Goal: Task Accomplishment & Management: Use online tool/utility

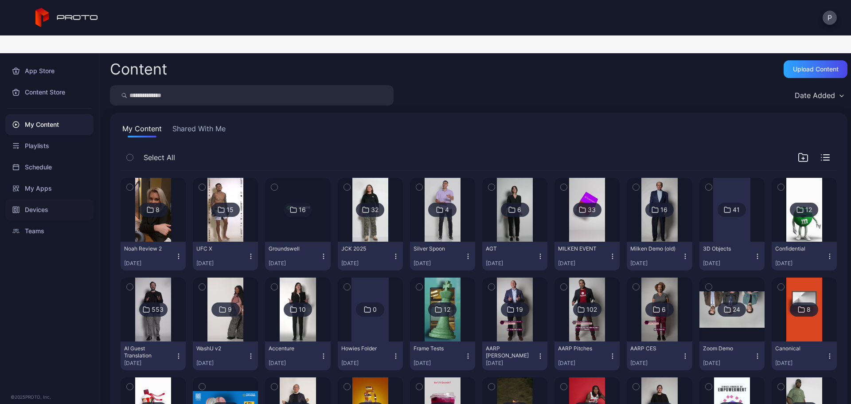
click at [28, 199] on div "Devices" at bounding box center [49, 209] width 88 height 21
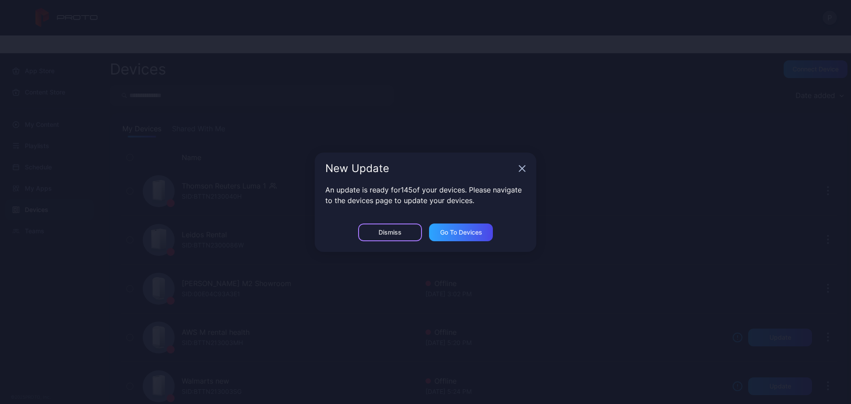
click at [404, 231] on div "Dismiss" at bounding box center [390, 232] width 64 height 18
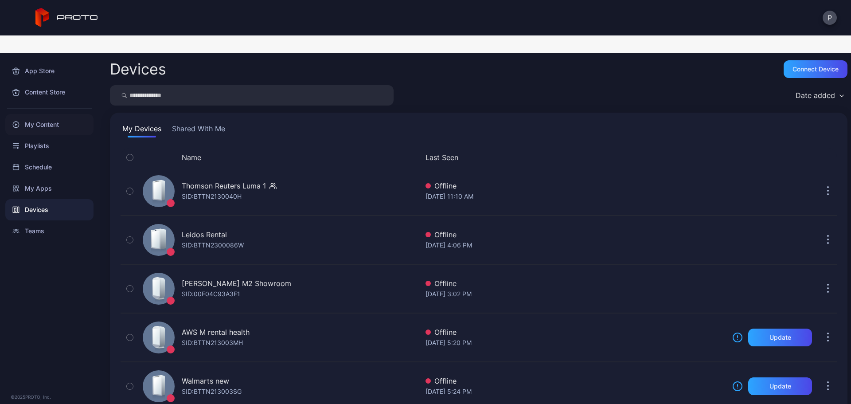
click at [45, 114] on div "My Content" at bounding box center [49, 124] width 88 height 21
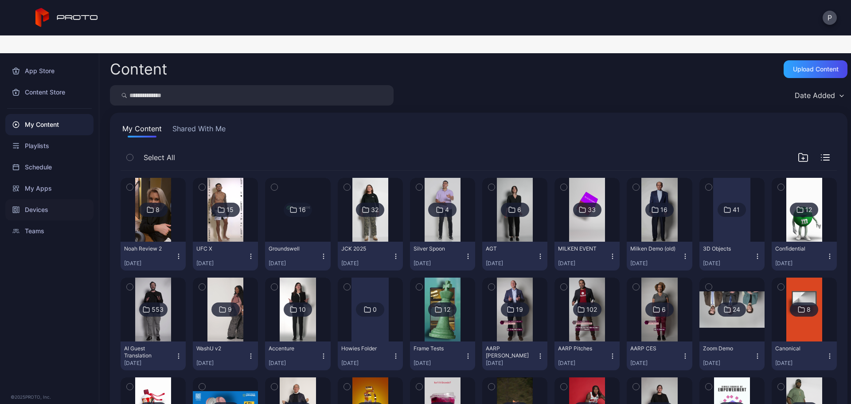
click at [55, 199] on div "Devices" at bounding box center [49, 209] width 88 height 21
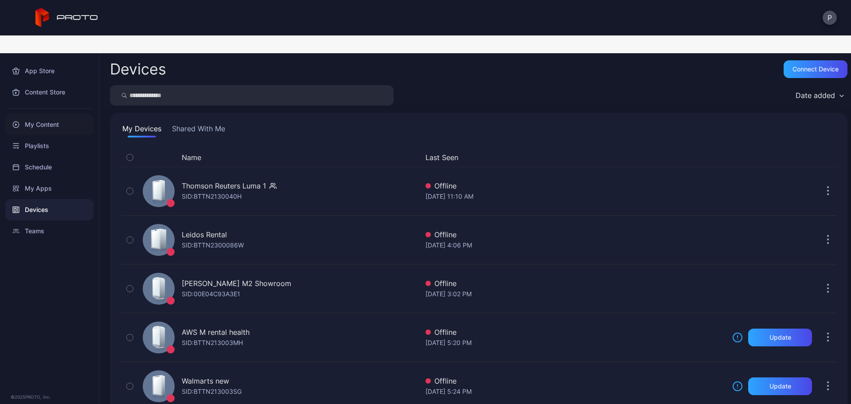
click at [37, 114] on div "My Content" at bounding box center [49, 124] width 88 height 21
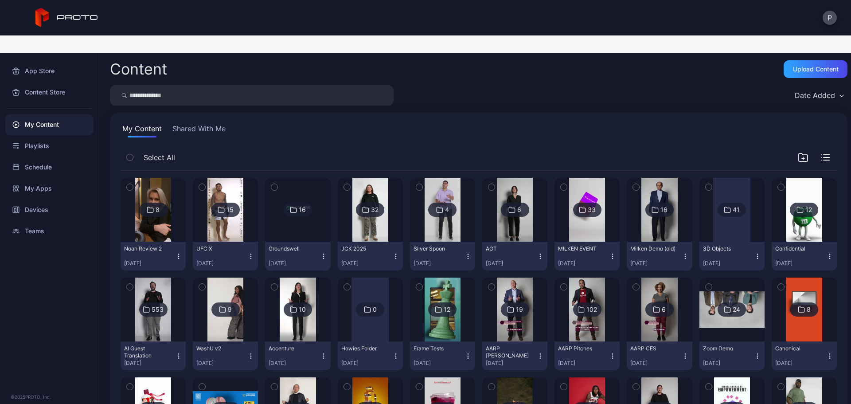
click at [787, 211] on img at bounding box center [804, 210] width 36 height 64
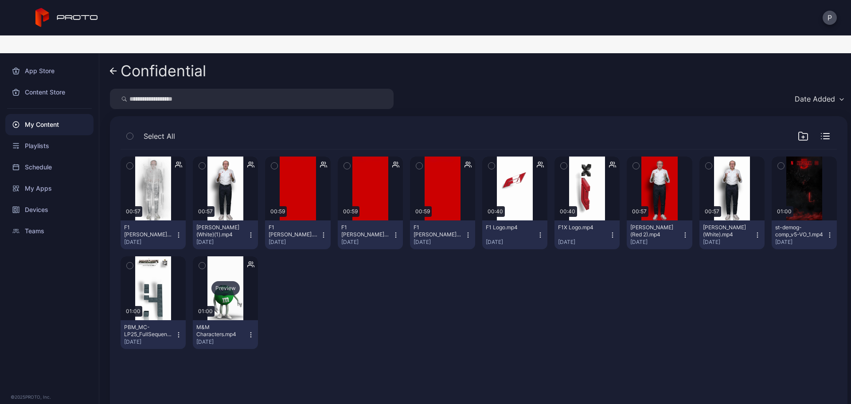
click at [239, 288] on div "Preview" at bounding box center [225, 288] width 65 height 64
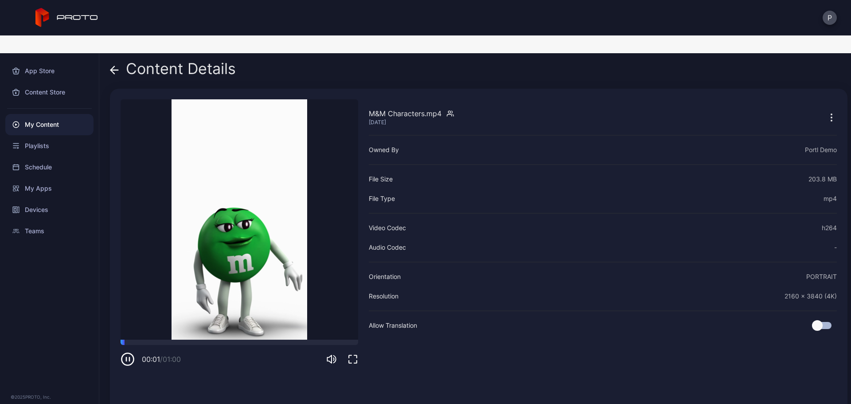
click at [330, 352] on div "00:01 / 01:00" at bounding box center [240, 359] width 238 height 14
click at [332, 354] on icon "button" at bounding box center [331, 359] width 11 height 11
drag, startPoint x: 352, startPoint y: 345, endPoint x: 358, endPoint y: 402, distance: 57.0
click at [352, 354] on icon "button" at bounding box center [353, 359] width 11 height 11
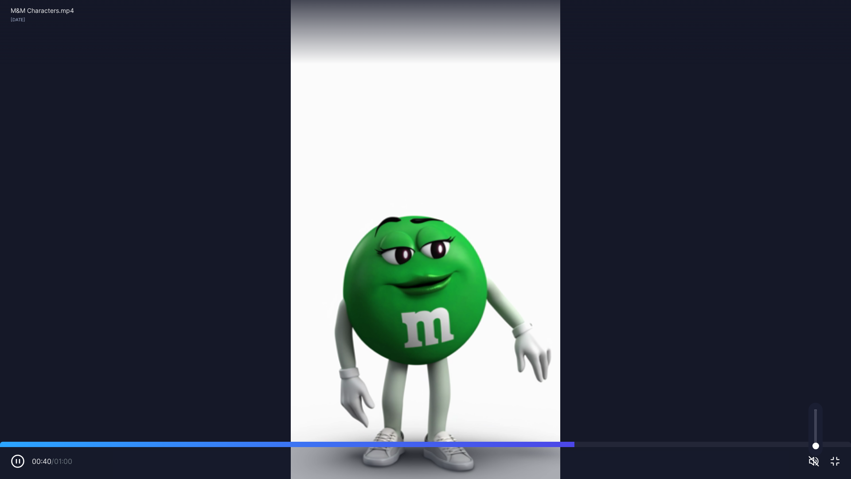
click at [833, 403] on icon "button" at bounding box center [835, 461] width 11 height 11
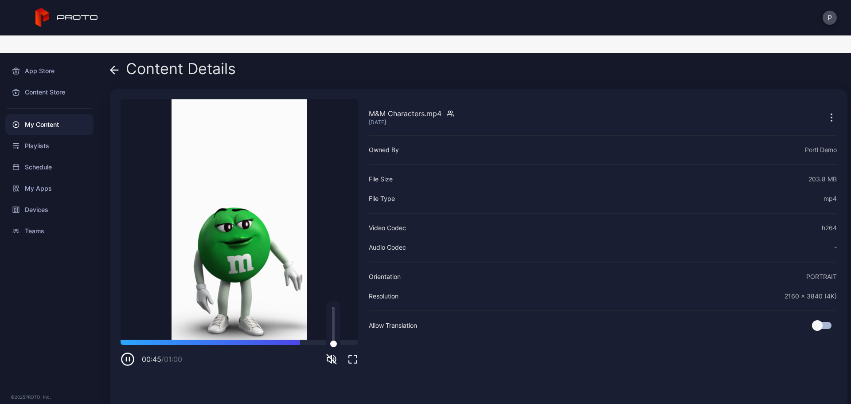
click at [115, 66] on icon at bounding box center [114, 70] width 9 height 9
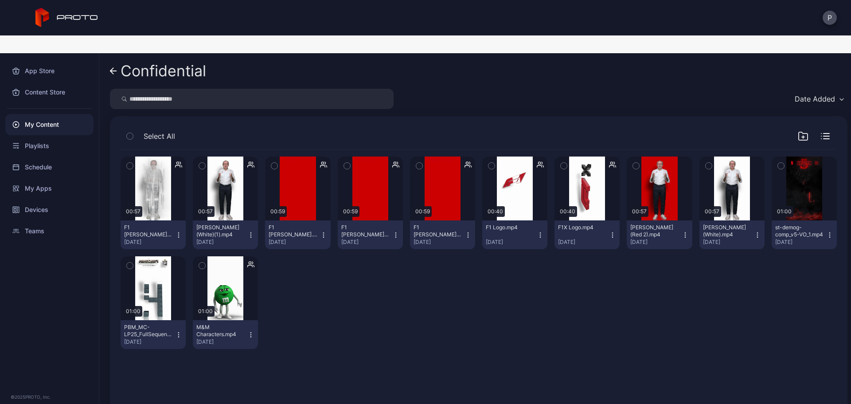
click at [85, 114] on div "My Content" at bounding box center [49, 124] width 88 height 21
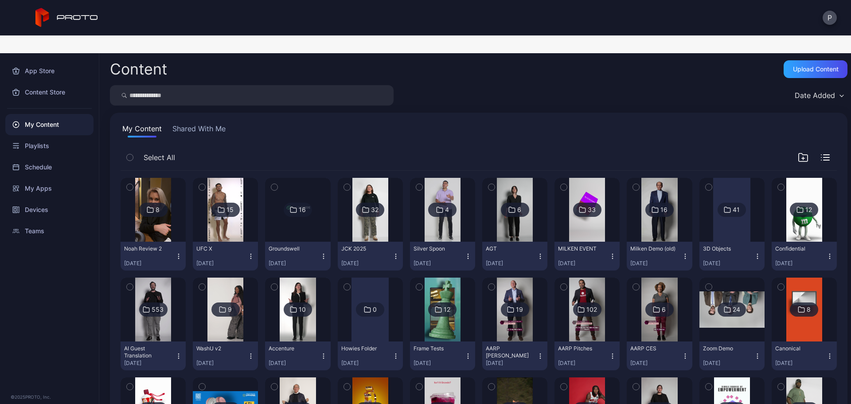
click at [793, 215] on img at bounding box center [804, 210] width 36 height 64
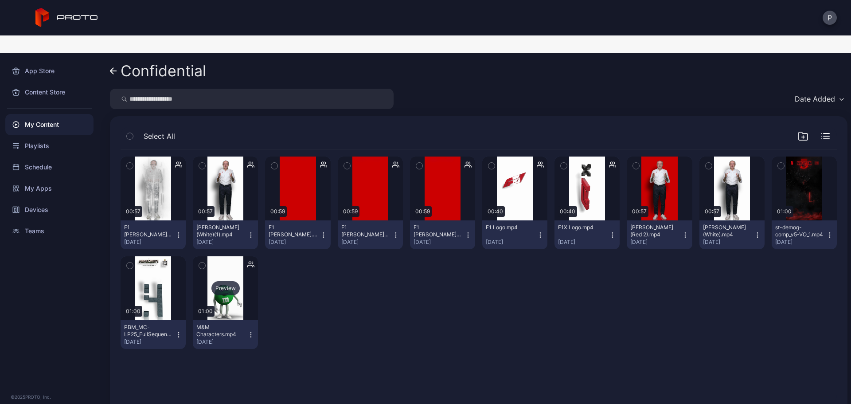
click at [245, 277] on div "Preview" at bounding box center [225, 288] width 65 height 64
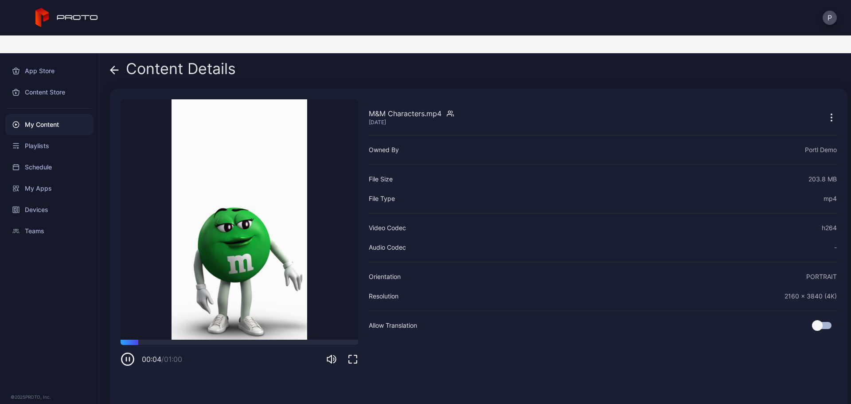
drag, startPoint x: 352, startPoint y: 342, endPoint x: 353, endPoint y: 396, distance: 53.7
click at [352, 354] on icon "button" at bounding box center [353, 359] width 11 height 11
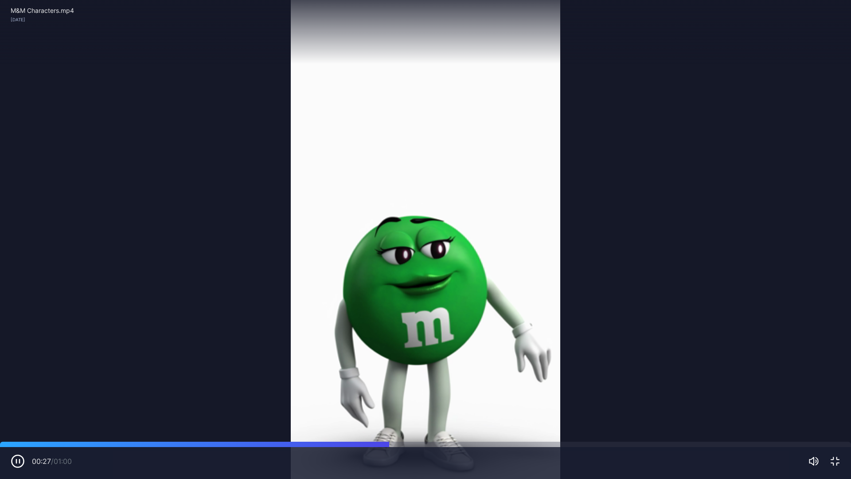
click at [839, 403] on icon "button" at bounding box center [835, 461] width 8 height 8
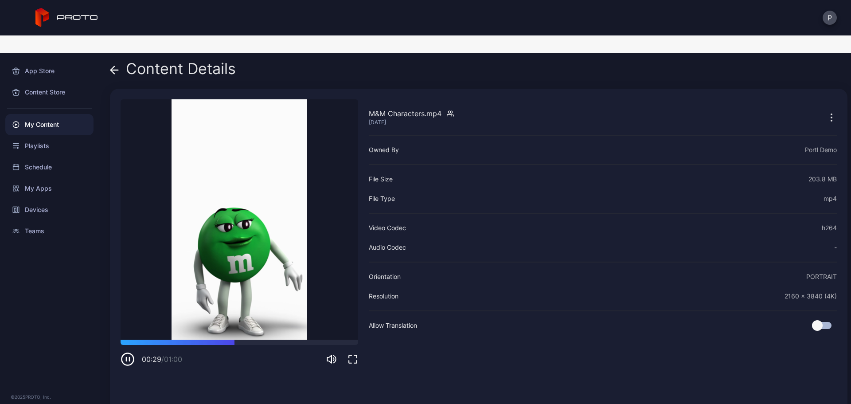
click at [116, 66] on icon at bounding box center [114, 70] width 9 height 9
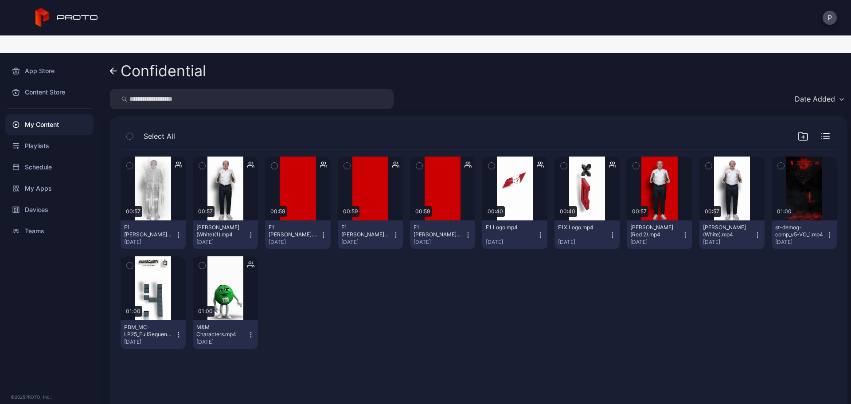
click at [250, 331] on icon "button" at bounding box center [250, 334] width 7 height 7
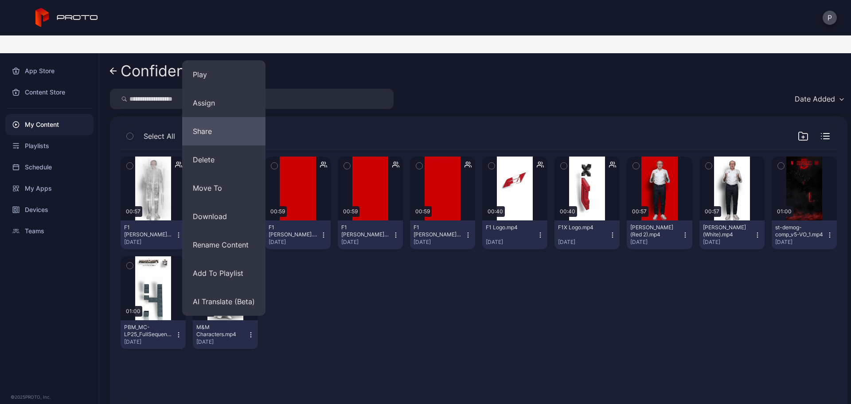
click at [236, 117] on button "Share" at bounding box center [223, 131] width 83 height 28
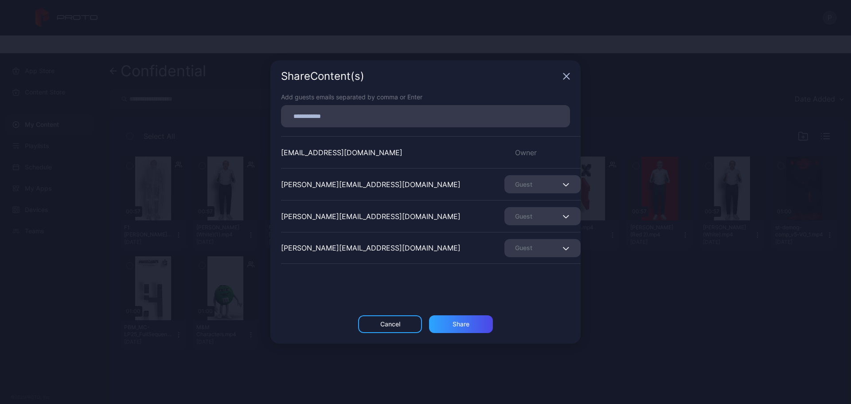
click at [564, 76] on icon "button" at bounding box center [566, 76] width 7 height 7
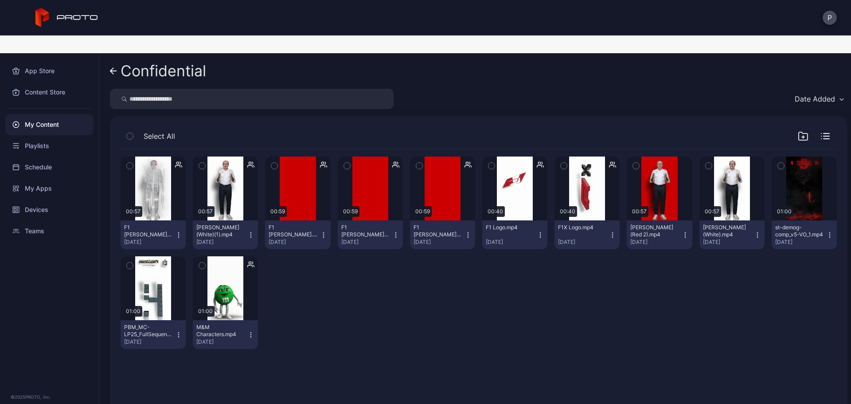
click at [119, 60] on link "Confidential" at bounding box center [158, 70] width 96 height 21
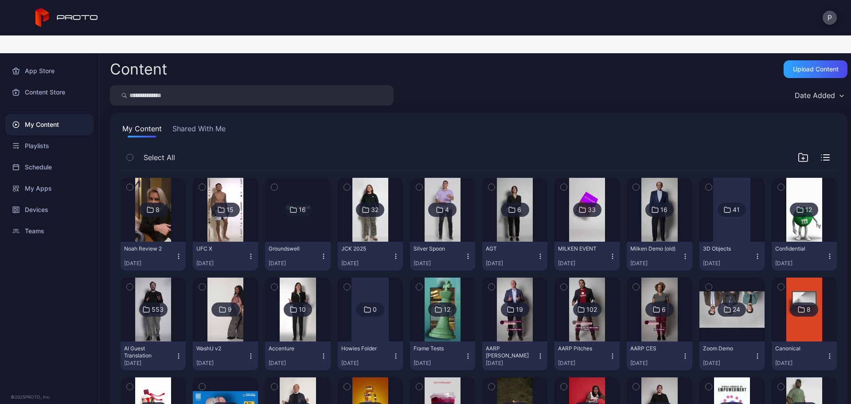
click at [807, 213] on img at bounding box center [804, 210] width 36 height 64
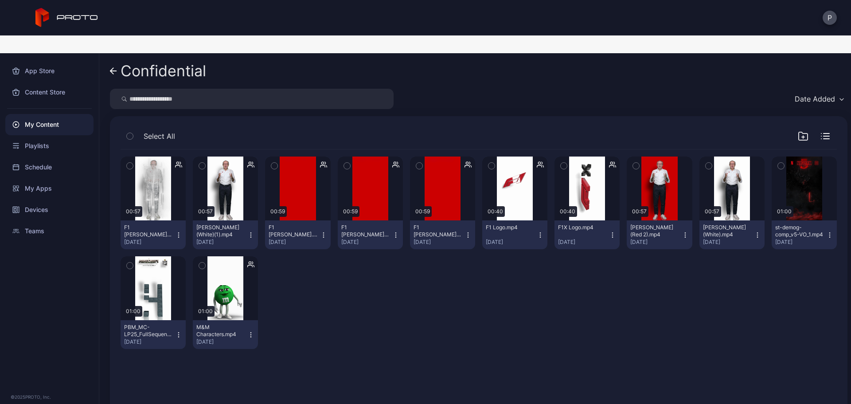
click at [249, 331] on icon "button" at bounding box center [250, 334] width 7 height 7
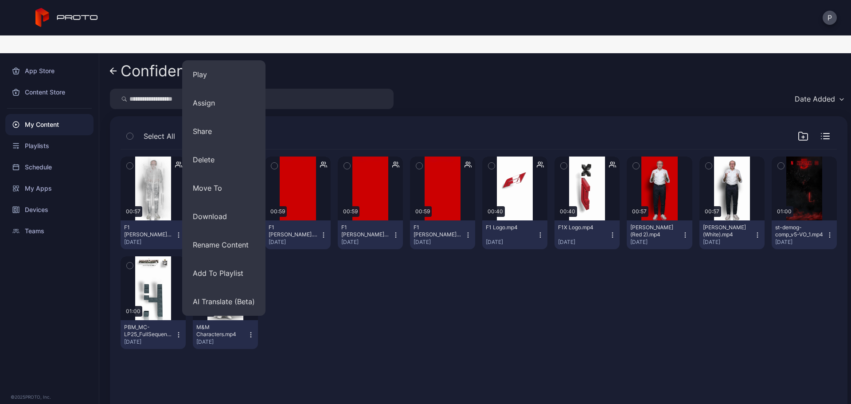
click at [537, 313] on div "Preview 00:57 F1 [PERSON_NAME] on White.mp4 [DATE] Preview 00:57 [PERSON_NAME] …" at bounding box center [479, 252] width 716 height 207
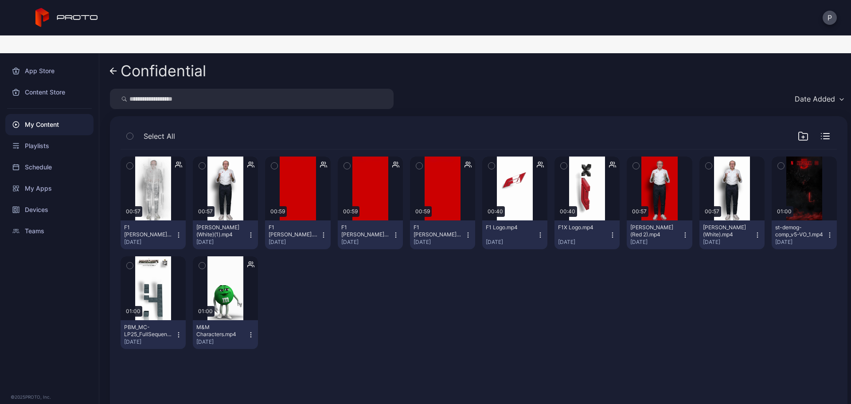
click at [247, 331] on icon "button" at bounding box center [250, 334] width 7 height 7
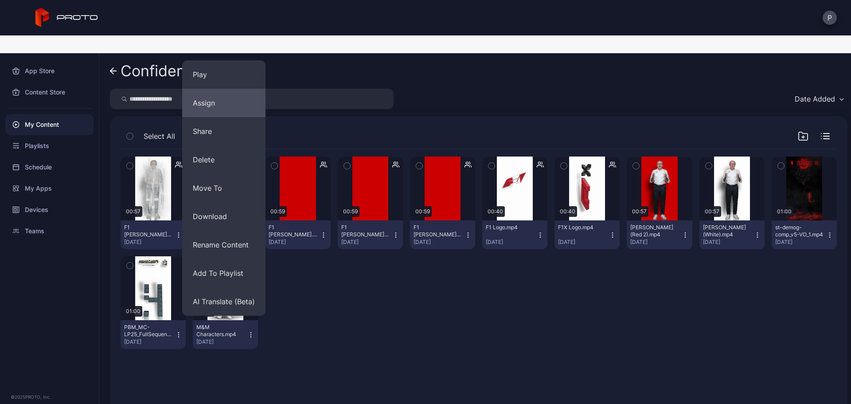
click at [236, 89] on button "Assign" at bounding box center [223, 103] width 83 height 28
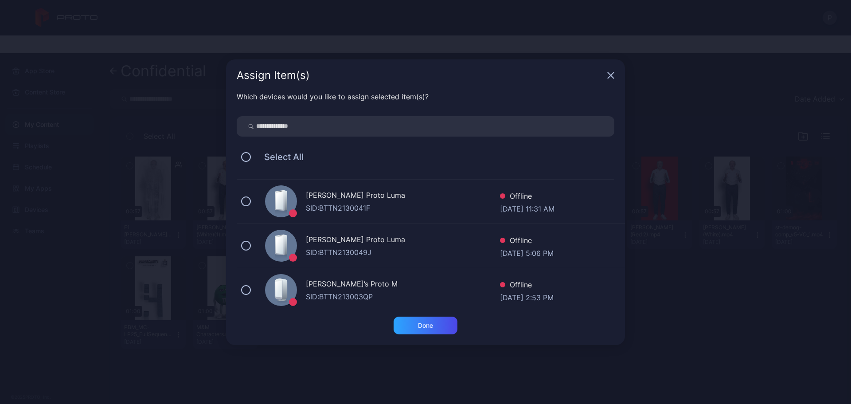
click at [405, 190] on div "[PERSON_NAME] Proto Luma" at bounding box center [403, 196] width 194 height 13
click at [436, 325] on div "Done" at bounding box center [426, 326] width 64 height 18
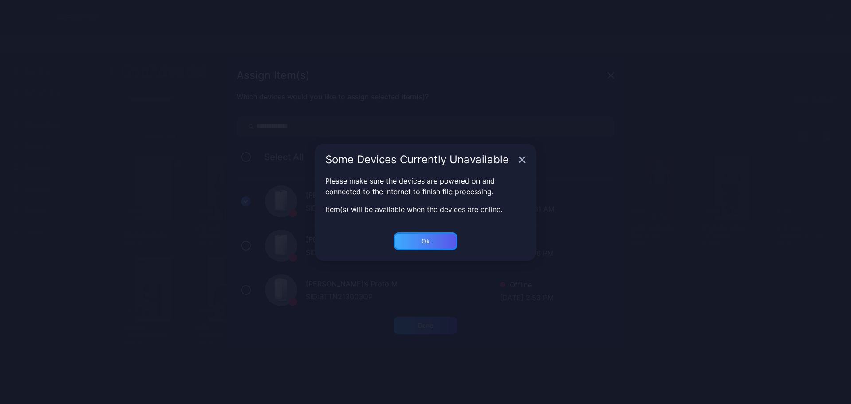
click at [434, 317] on div "Ok" at bounding box center [426, 326] width 64 height 18
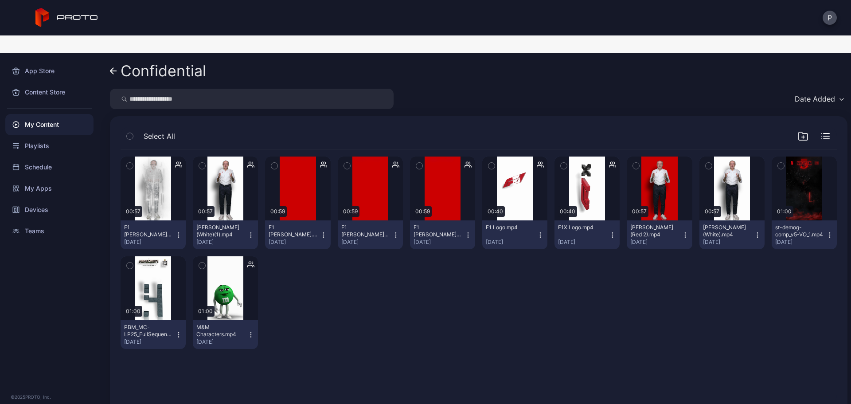
click at [250, 331] on icon "button" at bounding box center [250, 334] width 7 height 7
click at [368, 314] on div "Preview 00:57 F1 [PERSON_NAME] on White.mp4 [DATE] Preview 00:57 [PERSON_NAME] …" at bounding box center [479, 252] width 716 height 207
click at [247, 331] on icon "button" at bounding box center [250, 334] width 7 height 7
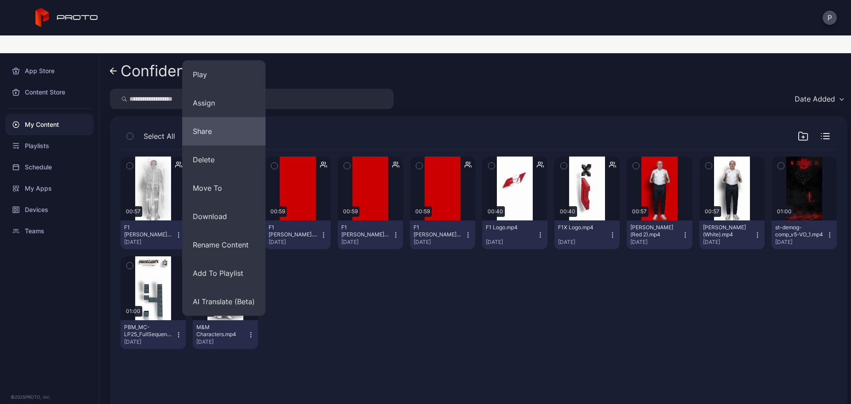
click at [216, 117] on button "Share" at bounding box center [223, 131] width 83 height 28
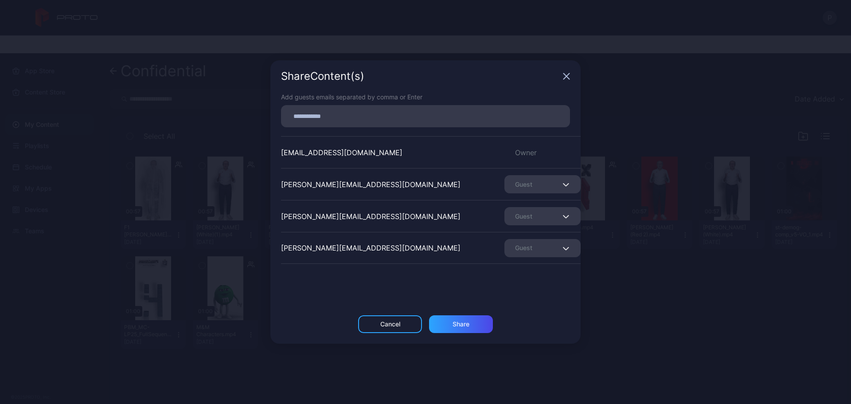
click at [413, 107] on div at bounding box center [425, 116] width 289 height 22
click at [423, 114] on input at bounding box center [425, 116] width 278 height 12
paste input
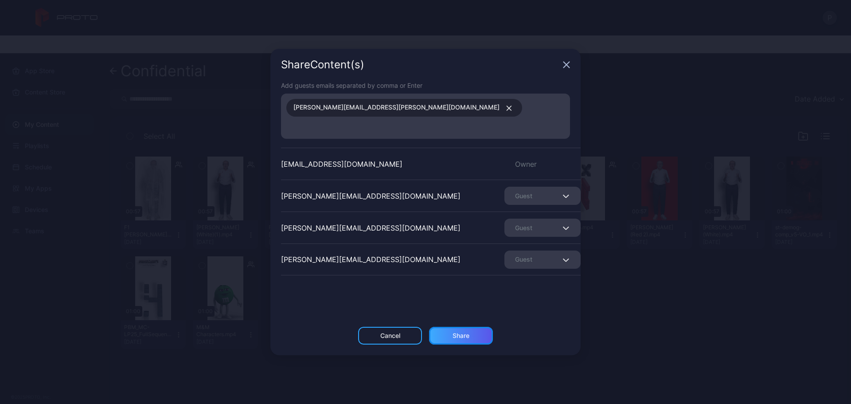
click at [453, 332] on div "Share" at bounding box center [461, 336] width 64 height 18
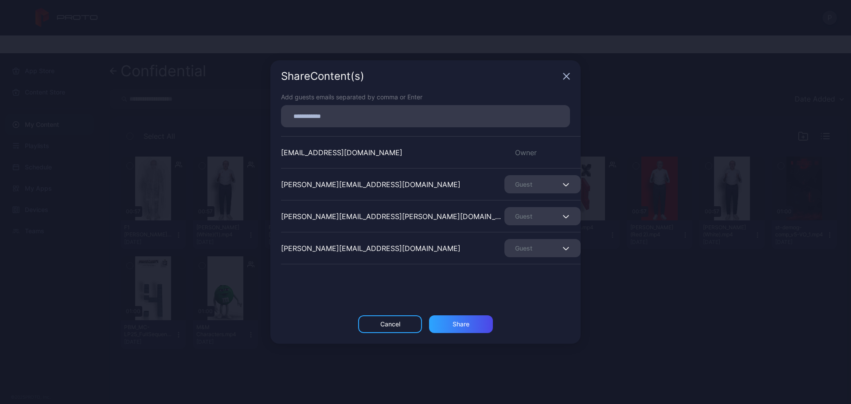
click at [566, 75] on icon "button" at bounding box center [566, 76] width 7 height 7
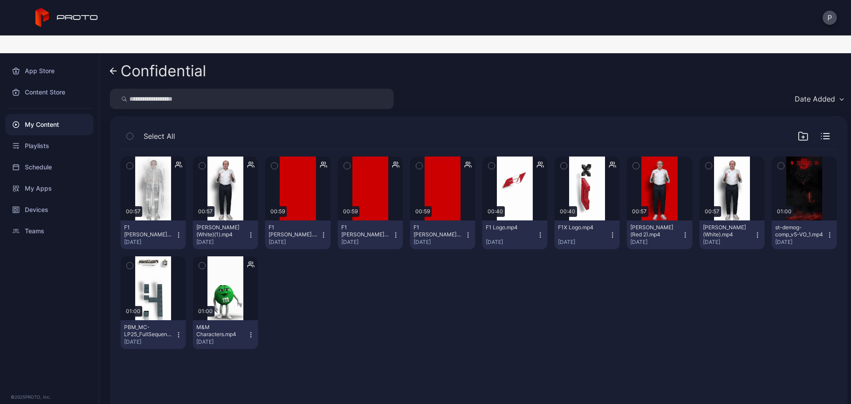
click at [87, 114] on div "My Content" at bounding box center [49, 124] width 88 height 21
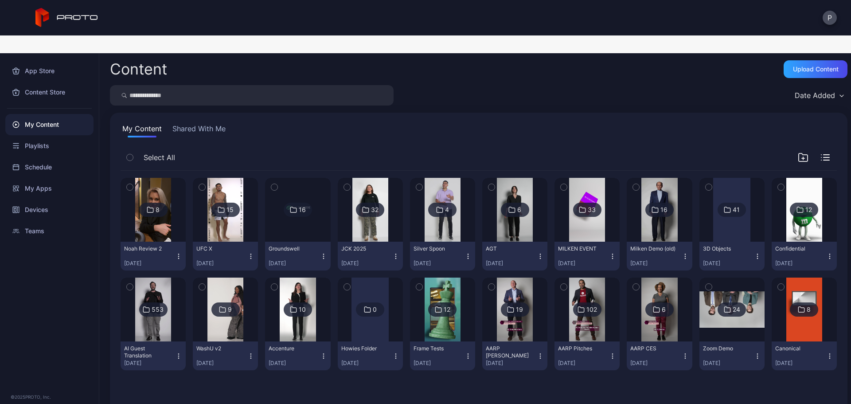
click at [169, 85] on input "search" at bounding box center [252, 95] width 284 height 20
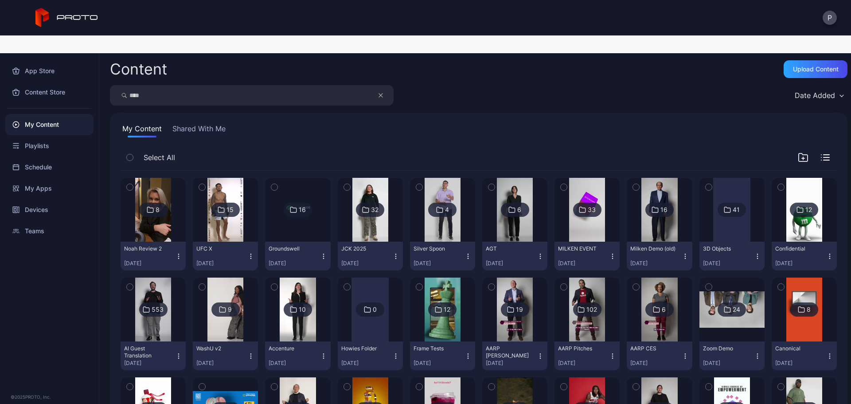
type input "****"
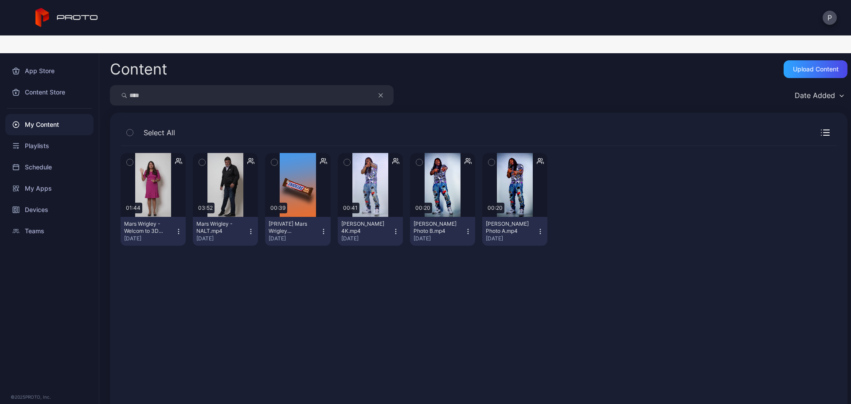
click at [176, 228] on icon "button" at bounding box center [178, 231] width 7 height 7
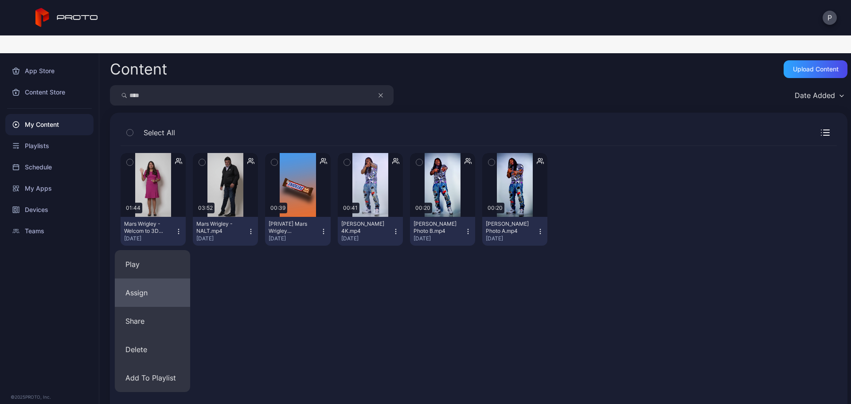
click at [179, 278] on button "Assign" at bounding box center [152, 292] width 75 height 28
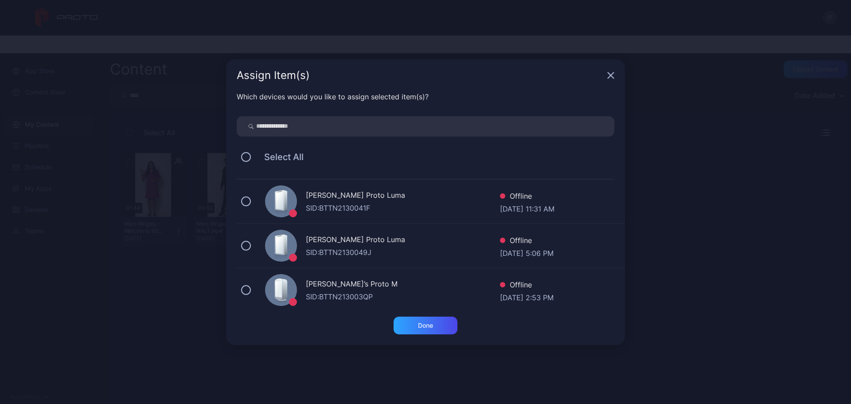
click at [369, 183] on div "[PERSON_NAME] Proto [PERSON_NAME]: BTTN2130041F Offline [DATE] 11:31 AM" at bounding box center [431, 202] width 388 height 44
click at [443, 320] on div "Done" at bounding box center [426, 326] width 64 height 18
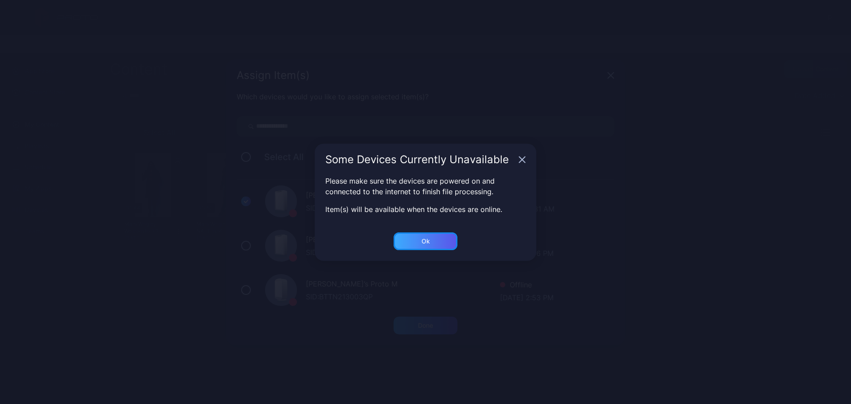
click at [438, 317] on div "Ok" at bounding box center [426, 326] width 64 height 18
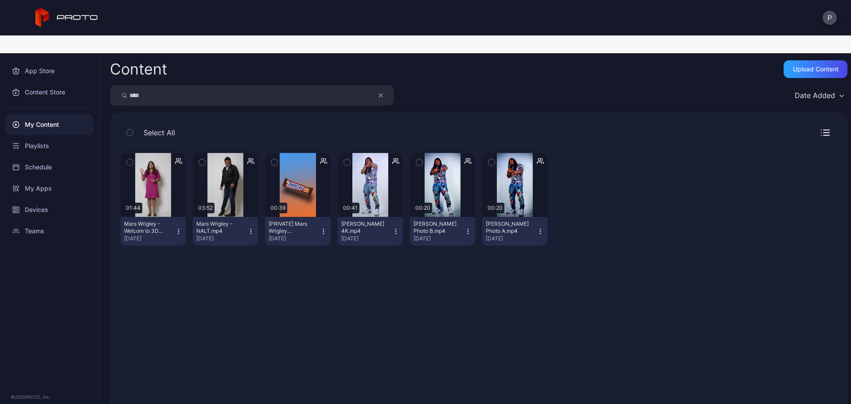
click at [315, 235] on div "[DATE]" at bounding box center [294, 238] width 51 height 7
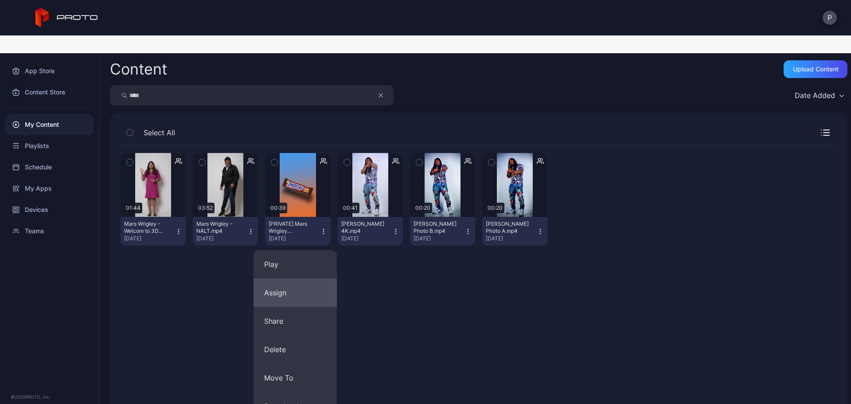
click at [315, 278] on button "Assign" at bounding box center [295, 292] width 83 height 28
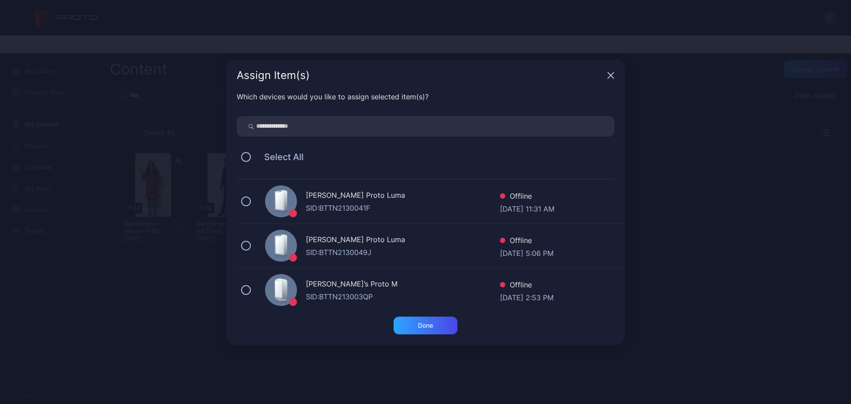
click at [362, 203] on div "SID: BTTN2130041F" at bounding box center [403, 208] width 194 height 11
click at [426, 322] on div "Done" at bounding box center [425, 325] width 15 height 7
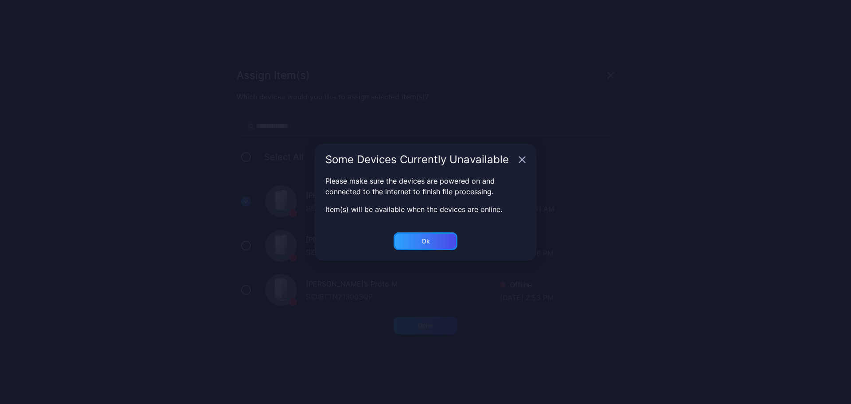
drag, startPoint x: 425, startPoint y: 242, endPoint x: 418, endPoint y: 240, distance: 6.9
click at [425, 322] on div "Ok" at bounding box center [425, 325] width 15 height 7
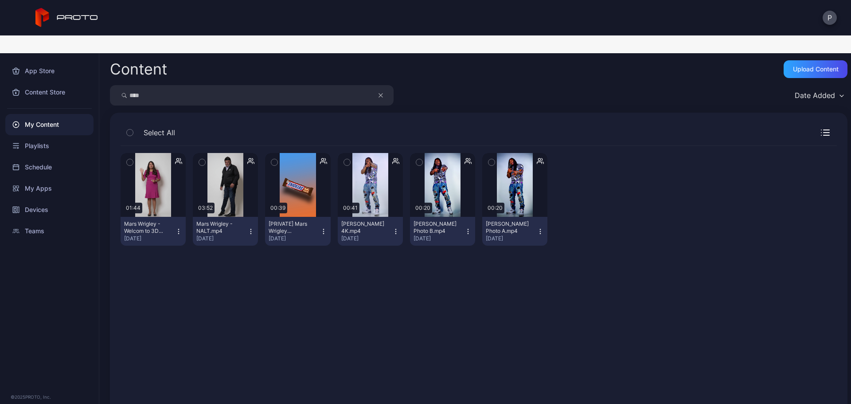
click at [250, 228] on icon "button" at bounding box center [250, 231] width 7 height 7
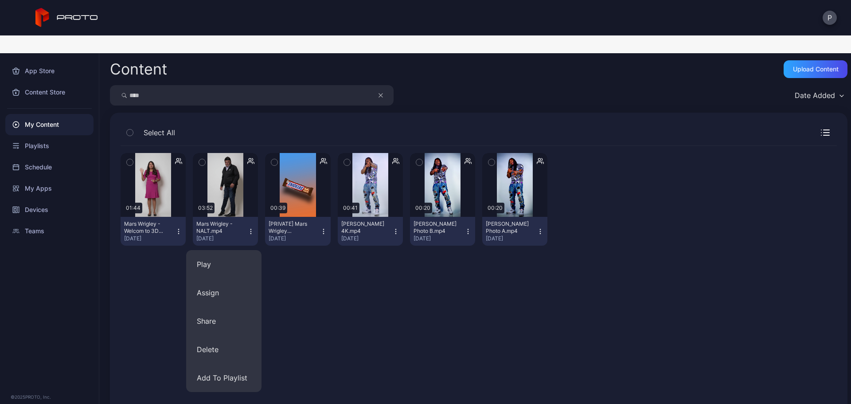
click at [284, 245] on div "Preview 01:44 [GEOGRAPHIC_DATA] Wrigley - Welcom to 3D Innovation.mp4 [DATE] Pr…" at bounding box center [478, 275] width 731 height 272
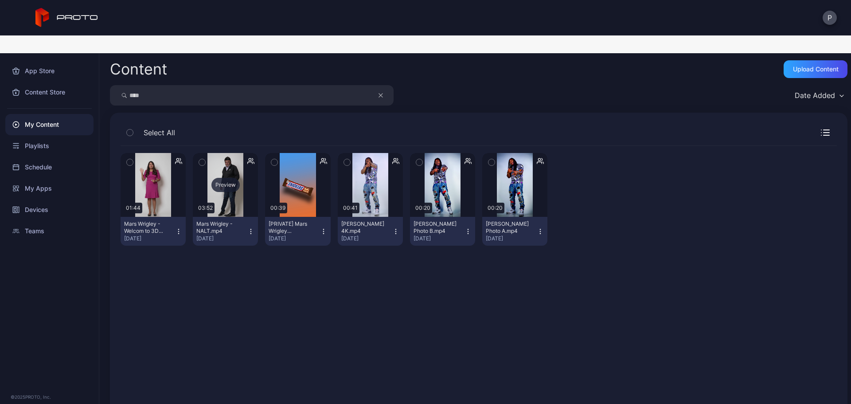
click at [237, 184] on div "Preview" at bounding box center [225, 185] width 65 height 64
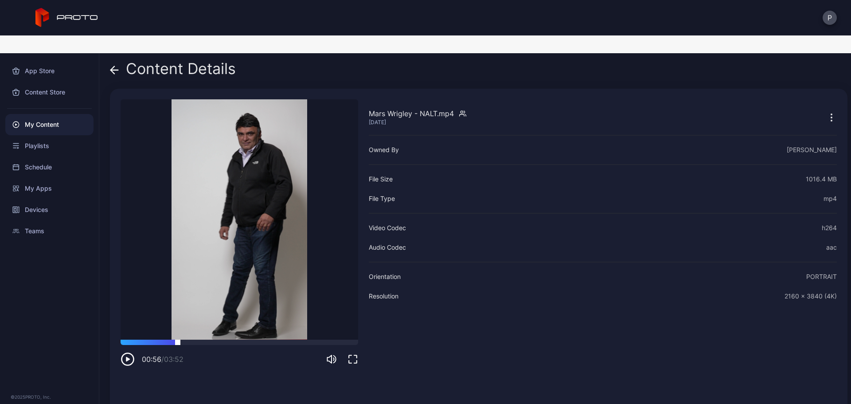
click at [178, 340] on div at bounding box center [240, 342] width 238 height 5
click at [110, 66] on icon at bounding box center [114, 70] width 9 height 9
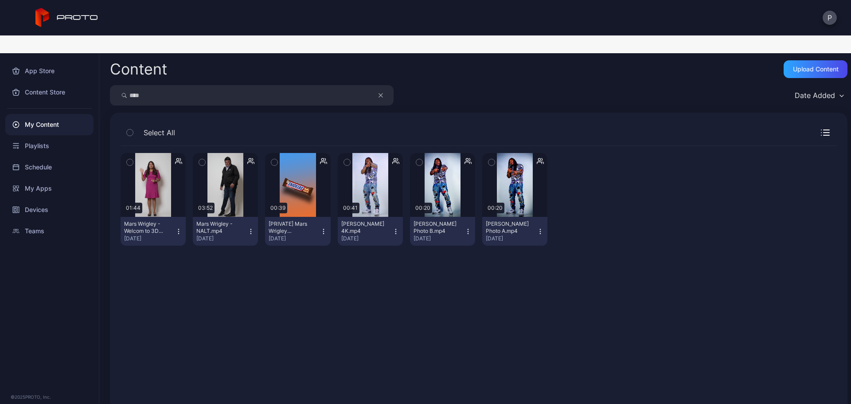
click at [253, 217] on button "Mars Wrigley - NALT.mp4 [DATE]" at bounding box center [225, 231] width 65 height 29
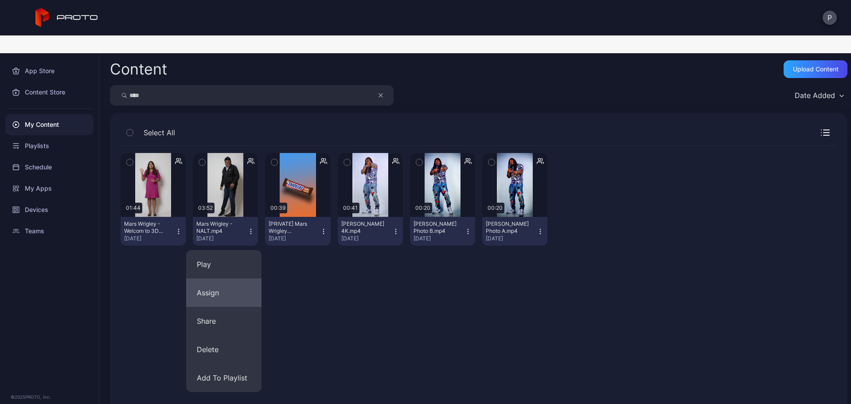
click at [242, 278] on button "Assign" at bounding box center [223, 292] width 75 height 28
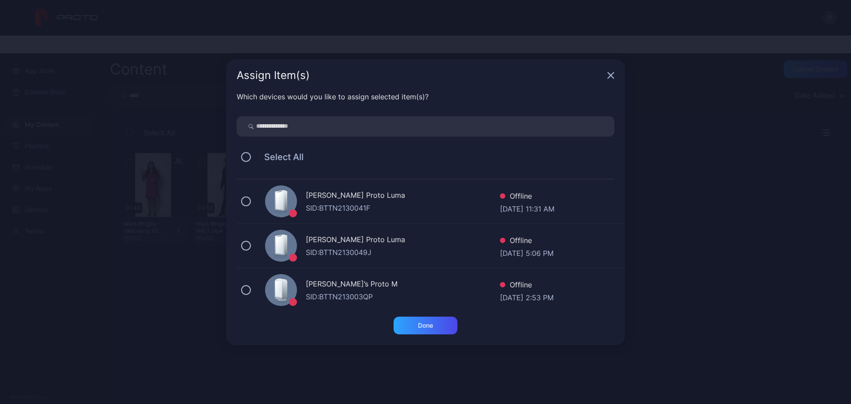
click at [356, 205] on div "SID: BTTN2130041F" at bounding box center [403, 208] width 194 height 11
click at [407, 321] on div "Done" at bounding box center [426, 326] width 64 height 18
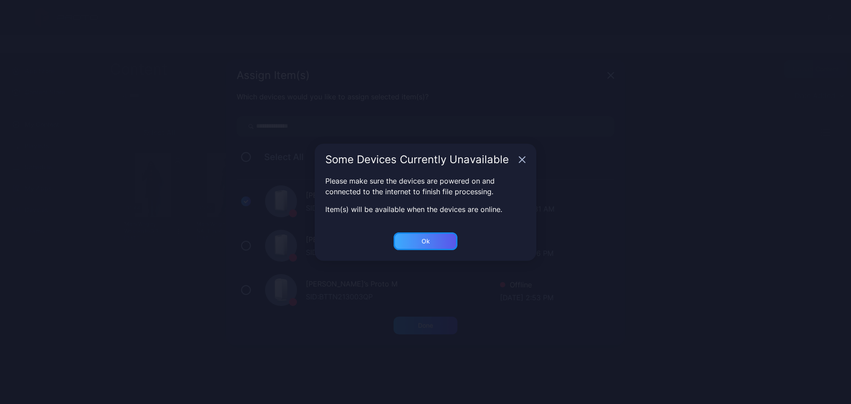
click at [407, 317] on div "Ok" at bounding box center [426, 326] width 64 height 18
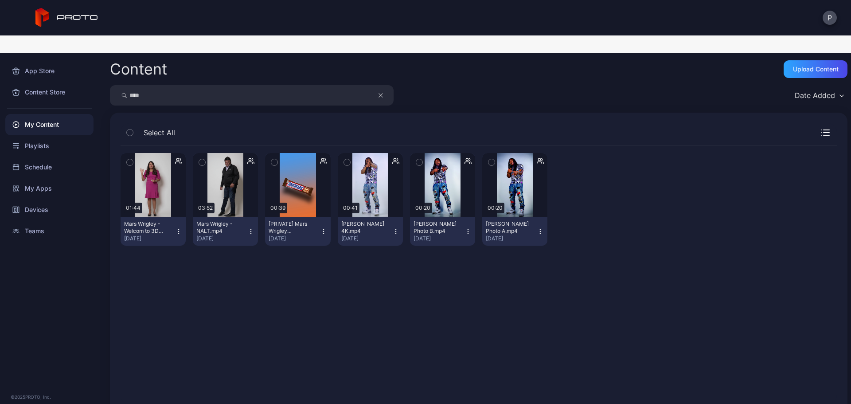
click at [250, 228] on icon "button" at bounding box center [250, 231] width 7 height 7
click at [323, 267] on div "Preview 01:44 [GEOGRAPHIC_DATA] Wrigley - Welcom to 3D Innovation.mp4 [DATE] Pr…" at bounding box center [478, 275] width 731 height 272
click at [71, 178] on div "My Apps" at bounding box center [49, 188] width 88 height 21
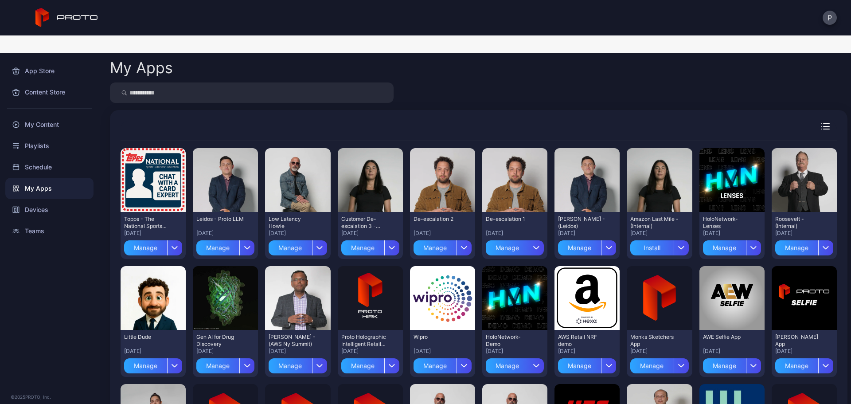
click at [231, 82] on input "search" at bounding box center [252, 92] width 284 height 20
type input "******"
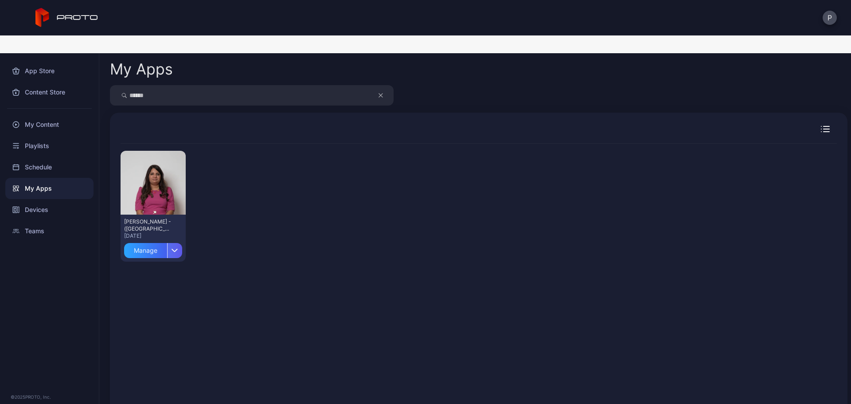
click at [173, 243] on div "button" at bounding box center [174, 250] width 15 height 15
click at [172, 262] on button "Install" at bounding box center [152, 276] width 75 height 28
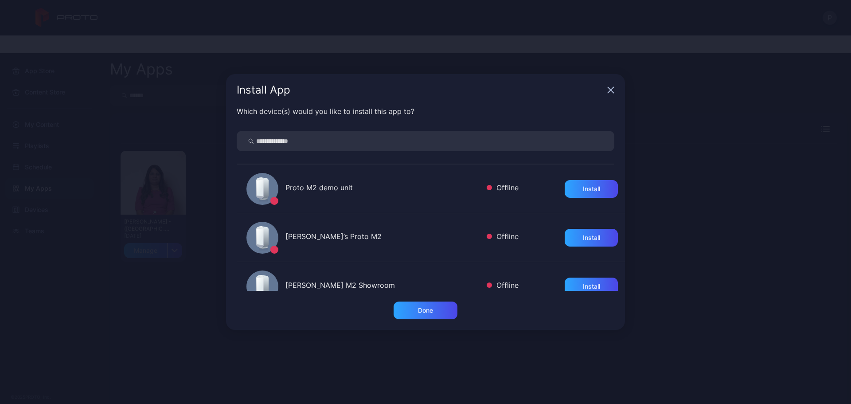
click at [331, 146] on input "search" at bounding box center [426, 141] width 378 height 20
type input "*****"
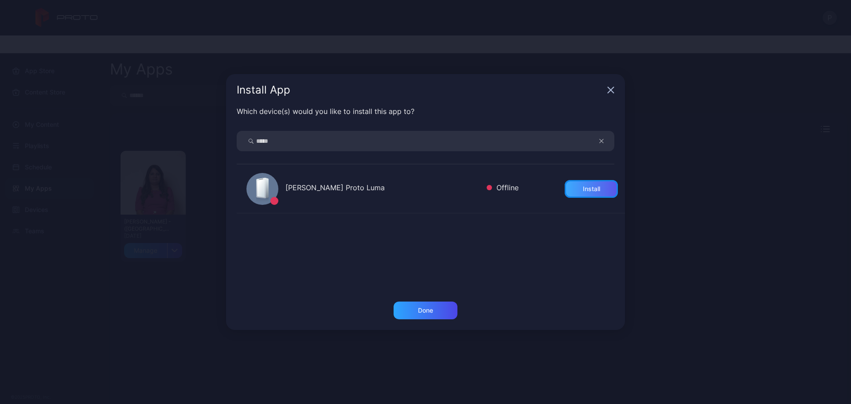
click at [586, 184] on div "Install" at bounding box center [591, 189] width 53 height 18
click at [408, 306] on div "Done" at bounding box center [426, 310] width 64 height 18
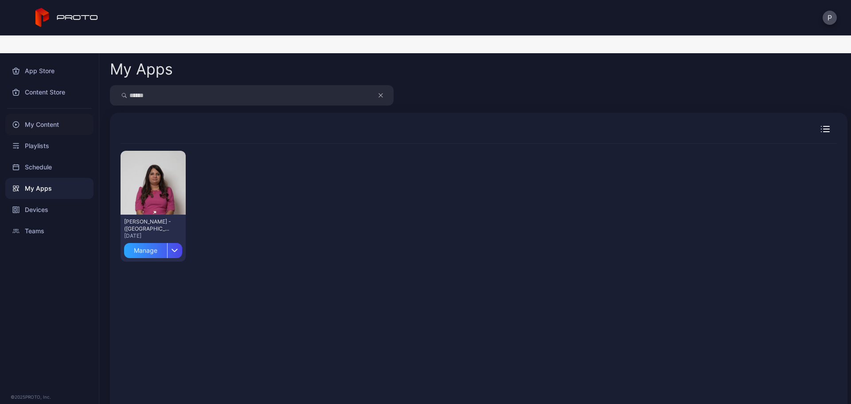
click at [90, 114] on div "My Content" at bounding box center [49, 124] width 88 height 21
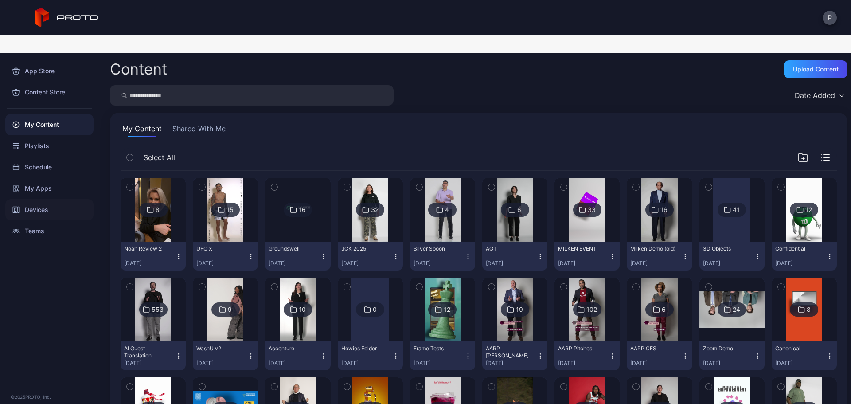
click at [44, 199] on div "Devices" at bounding box center [49, 209] width 88 height 21
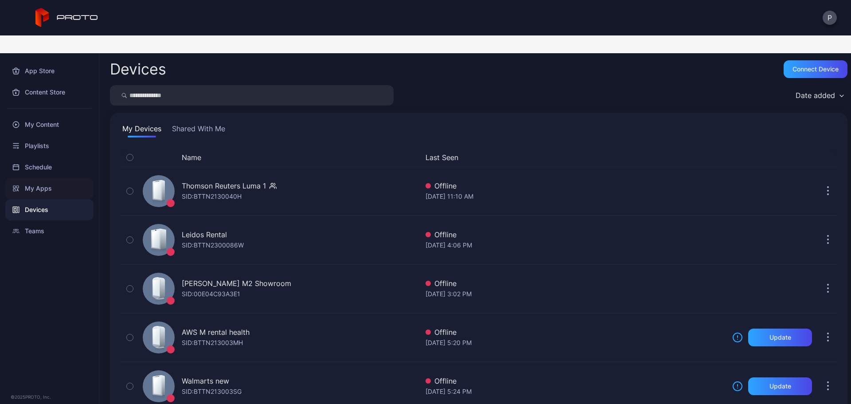
click at [46, 178] on div "My Apps" at bounding box center [49, 188] width 88 height 21
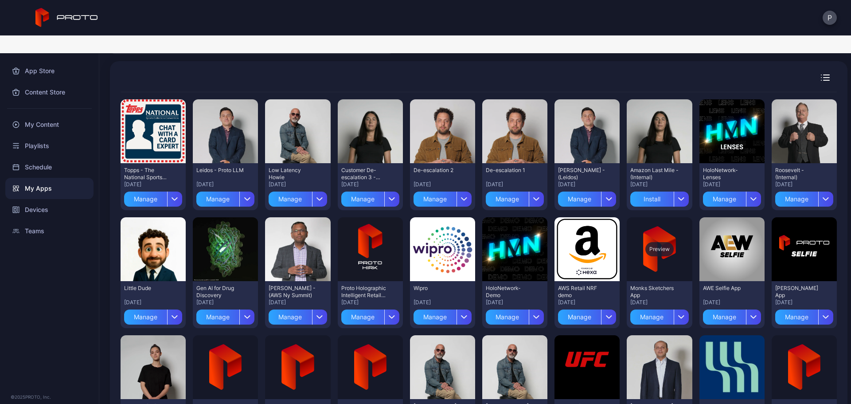
scroll to position [118, 0]
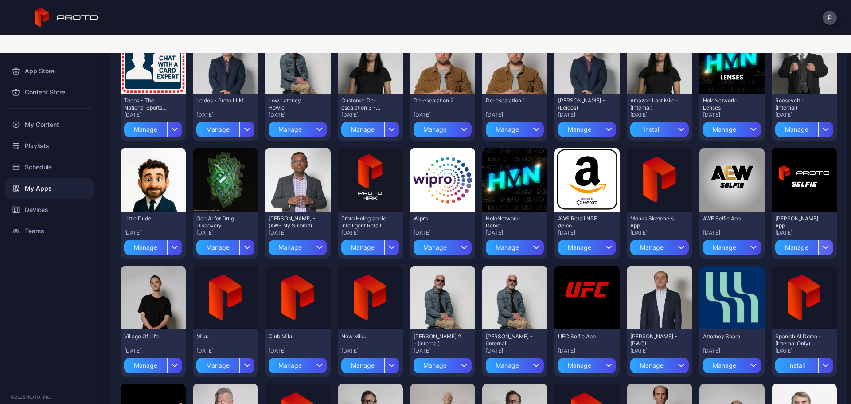
click at [818, 240] on div "button" at bounding box center [825, 247] width 15 height 15
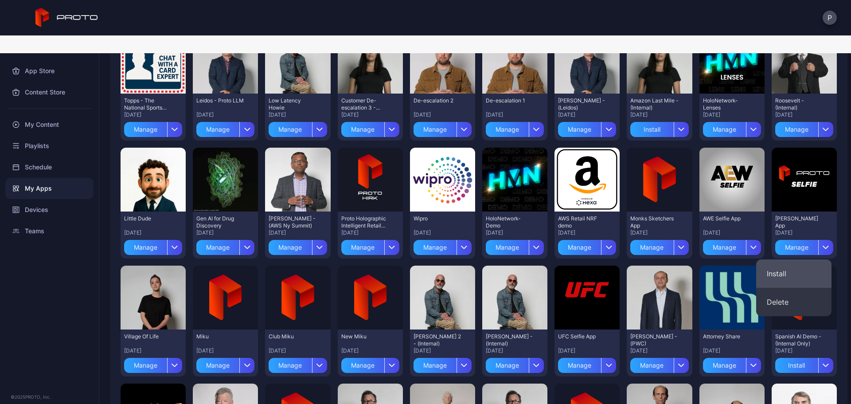
click at [787, 259] on button "Install" at bounding box center [793, 273] width 75 height 28
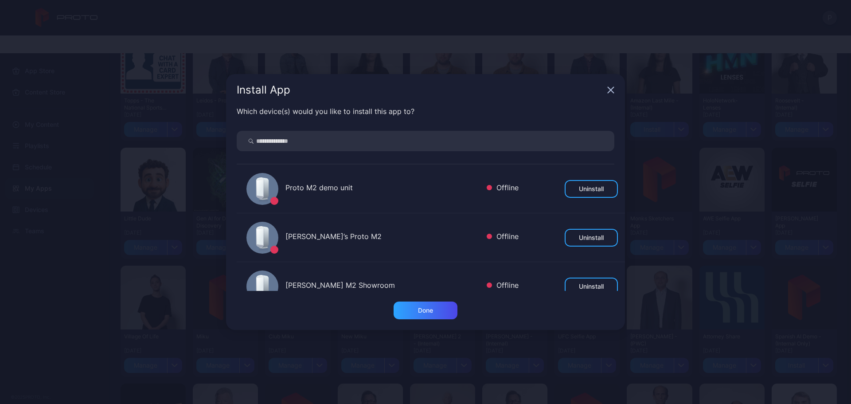
click at [458, 142] on input "search" at bounding box center [426, 141] width 378 height 20
type input "*****"
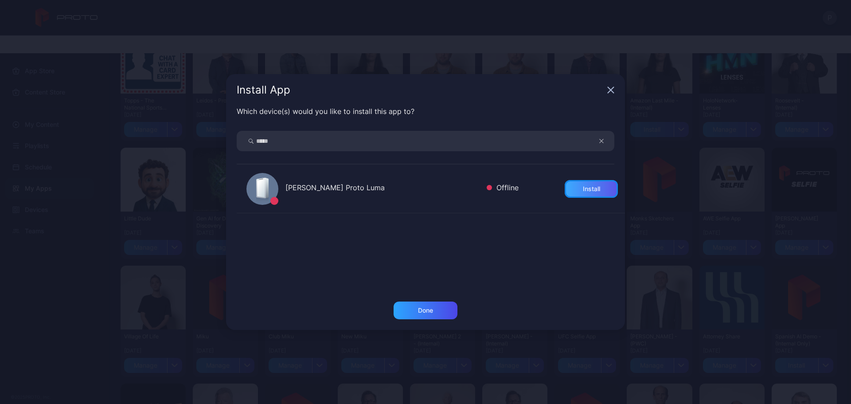
click at [565, 186] on div "Install" at bounding box center [591, 189] width 53 height 18
click at [430, 301] on div "Which device(s) would you like to install this app to? ***** [PERSON_NAME] Prot…" at bounding box center [425, 204] width 399 height 196
click at [430, 301] on div "Done" at bounding box center [426, 310] width 64 height 18
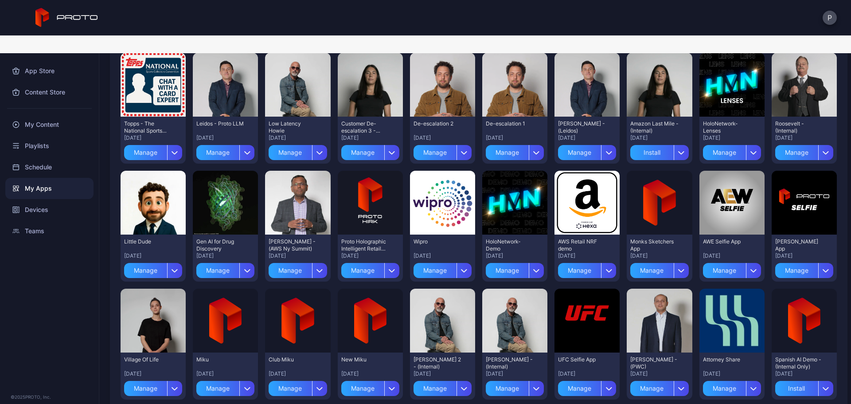
scroll to position [0, 0]
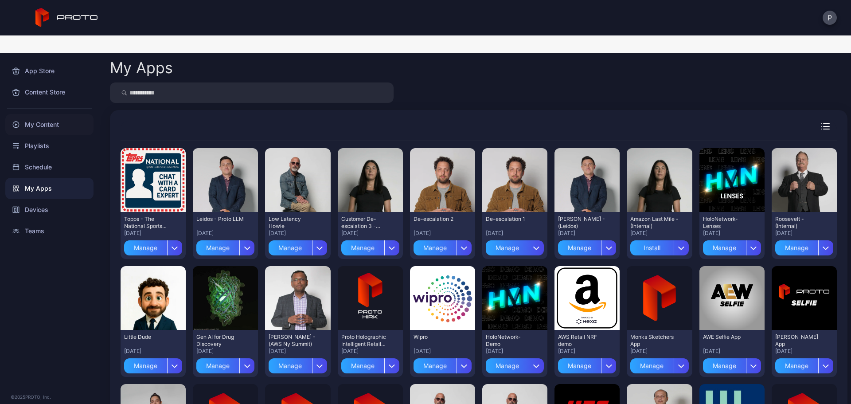
click at [56, 114] on div "My Content" at bounding box center [49, 124] width 88 height 21
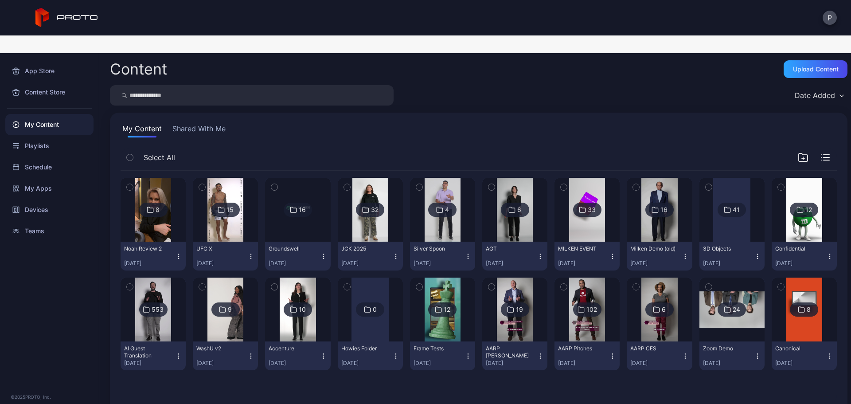
click at [179, 85] on input "search" at bounding box center [252, 95] width 284 height 20
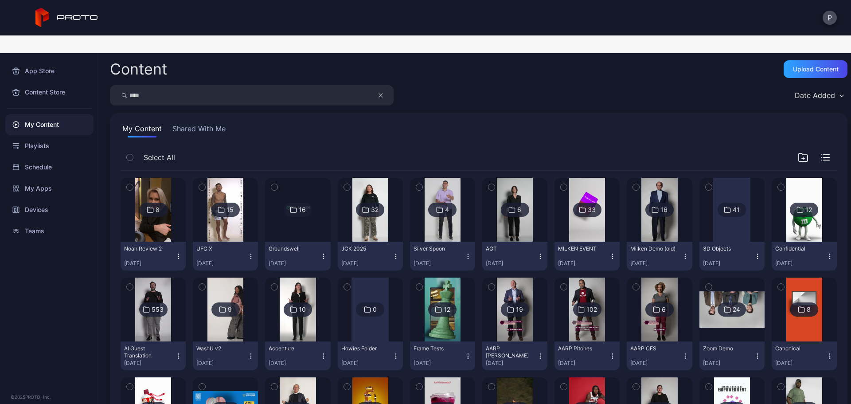
type input "****"
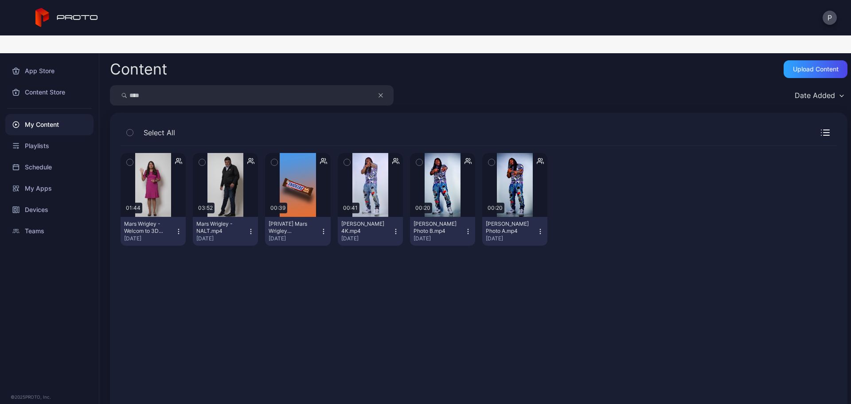
click at [177, 218] on button "Mars Wrigley - Welcom to 3D Innovation.mp4 [DATE]" at bounding box center [153, 231] width 65 height 29
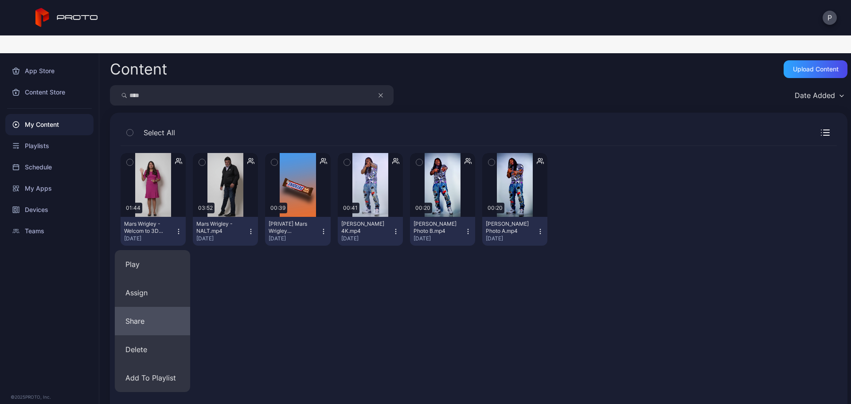
click at [175, 307] on button "Share" at bounding box center [152, 321] width 75 height 28
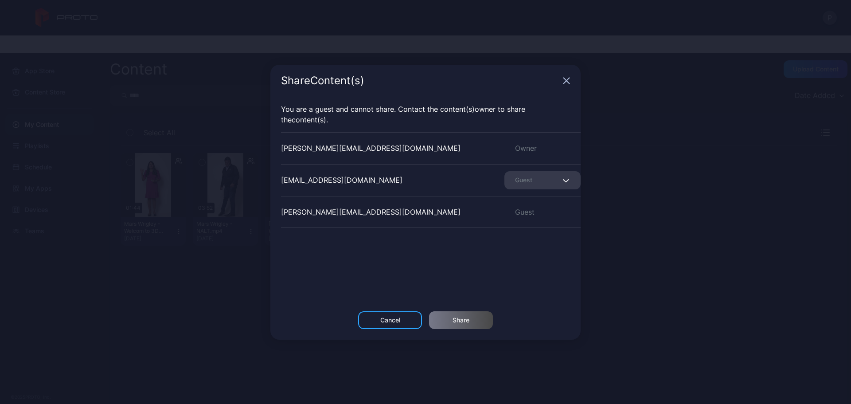
click at [566, 78] on icon "button" at bounding box center [566, 80] width 7 height 7
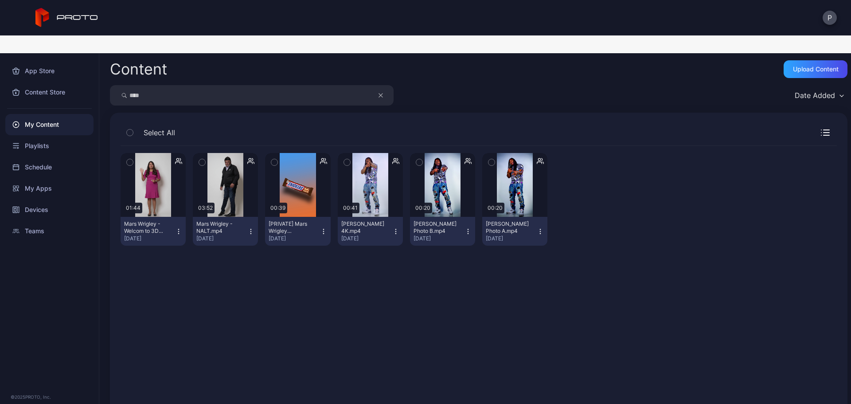
click at [248, 217] on button "Mars Wrigley - NALT.mp4 [DATE]" at bounding box center [225, 231] width 65 height 29
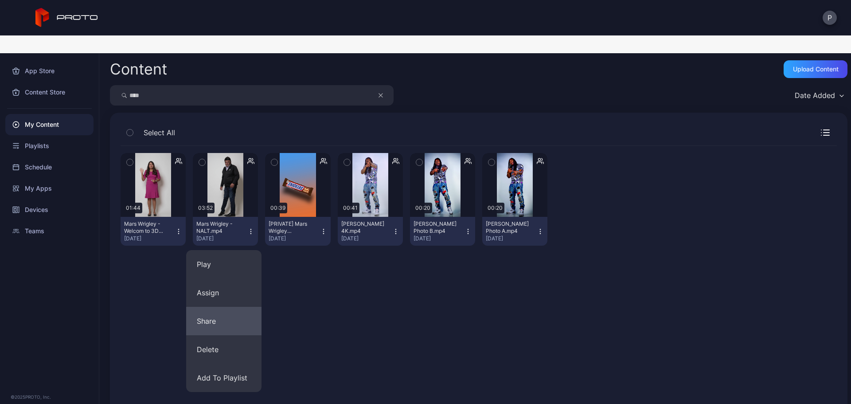
click at [234, 307] on button "Share" at bounding box center [223, 321] width 75 height 28
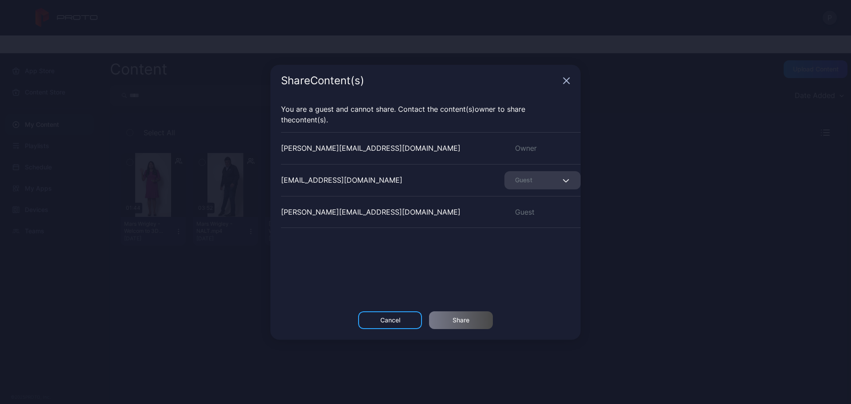
click at [567, 82] on icon "button" at bounding box center [567, 81] width 6 height 6
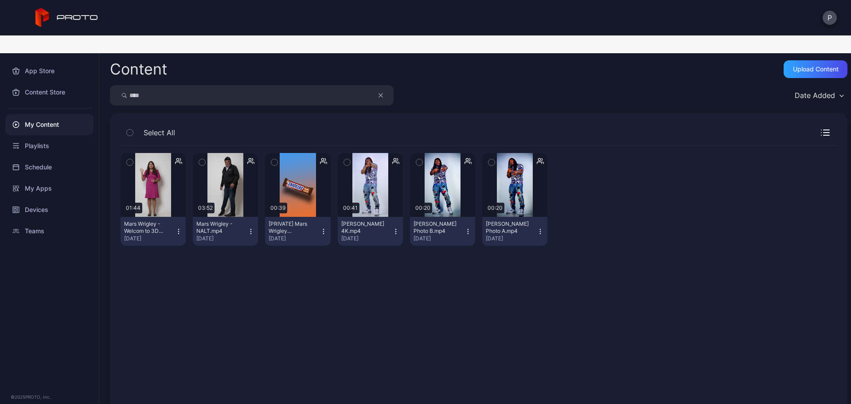
click at [324, 228] on icon "button" at bounding box center [323, 231] width 7 height 7
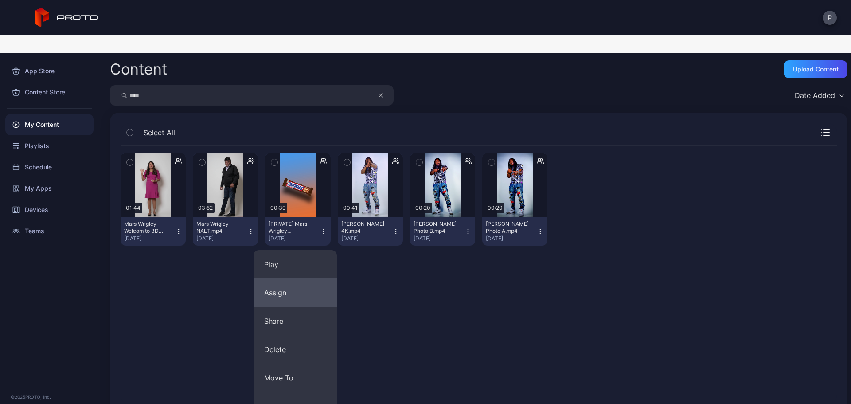
click at [309, 284] on button "Assign" at bounding box center [295, 292] width 83 height 28
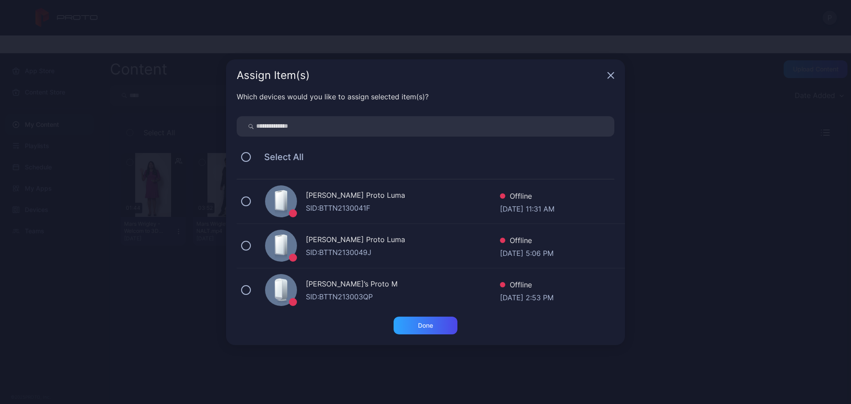
drag, startPoint x: 620, startPoint y: 77, endPoint x: 616, endPoint y: 77, distance: 4.5
click at [620, 77] on div "Assign Item(s)" at bounding box center [425, 75] width 399 height 32
click at [613, 77] on icon "button" at bounding box center [610, 75] width 7 height 7
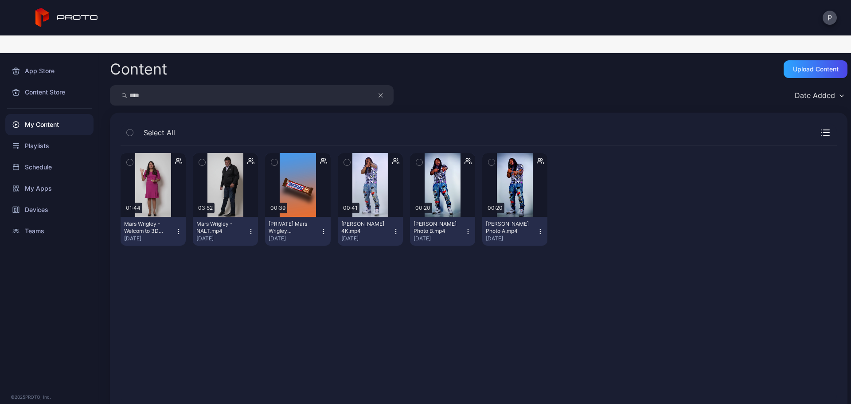
click at [315, 220] on div "[PRIVATE] Mars Wrigley Products.mp4" at bounding box center [293, 227] width 49 height 14
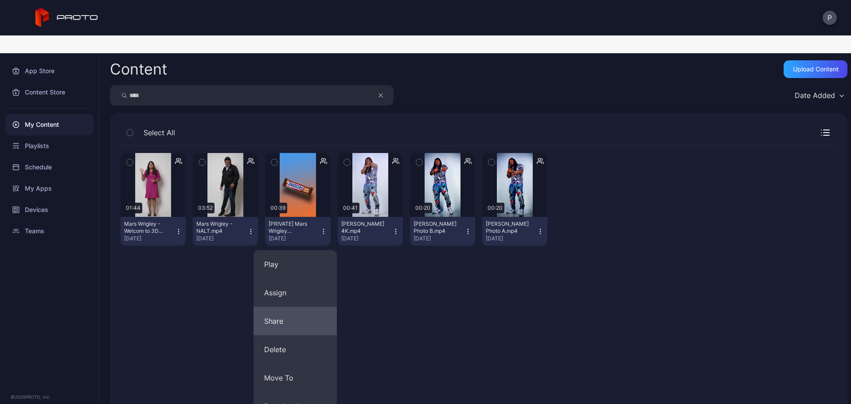
click at [315, 307] on button "Share" at bounding box center [295, 321] width 83 height 28
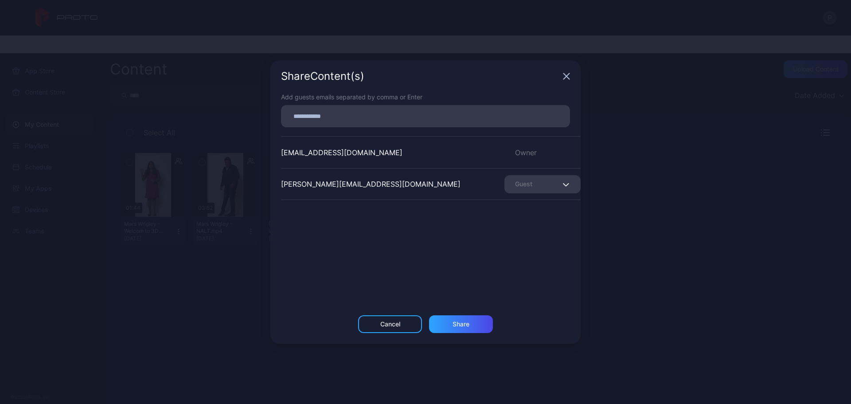
click at [462, 113] on input at bounding box center [425, 116] width 278 height 12
paste input
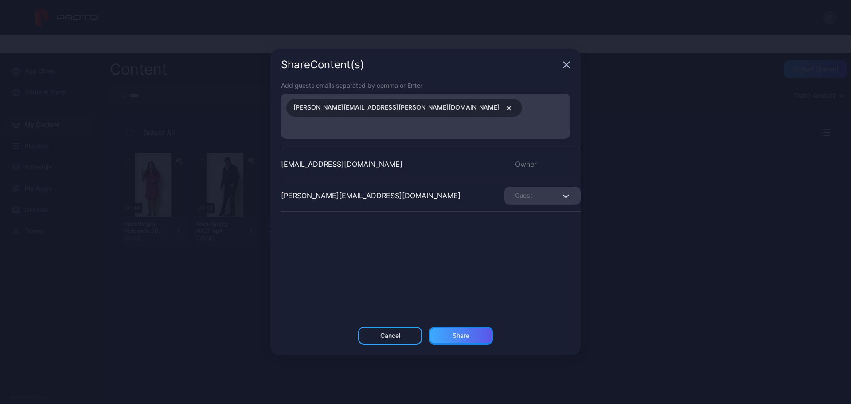
click at [460, 332] on div "Share" at bounding box center [461, 335] width 17 height 7
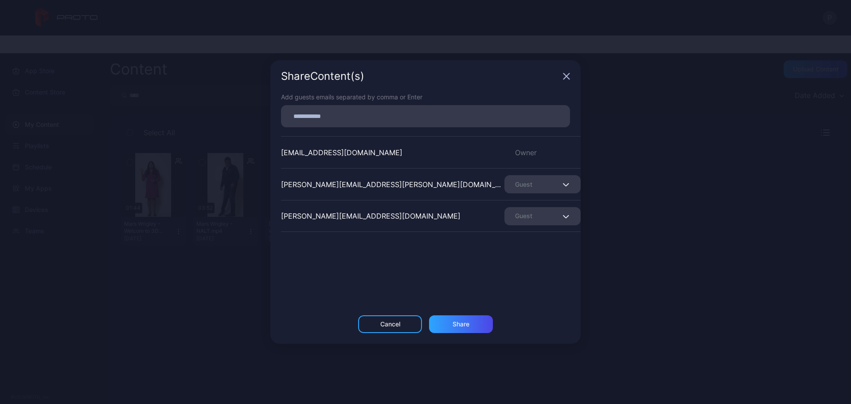
click at [563, 70] on div "Share Content (s)" at bounding box center [425, 76] width 310 height 32
click at [566, 73] on icon "button" at bounding box center [566, 76] width 7 height 7
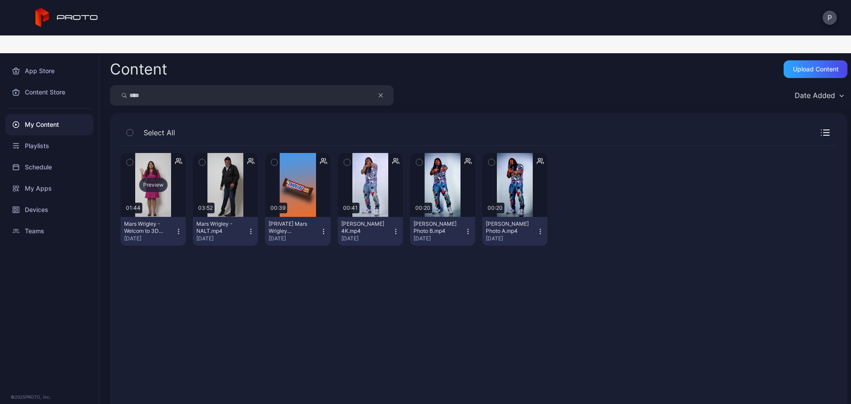
click at [165, 183] on div "Preview" at bounding box center [153, 185] width 65 height 64
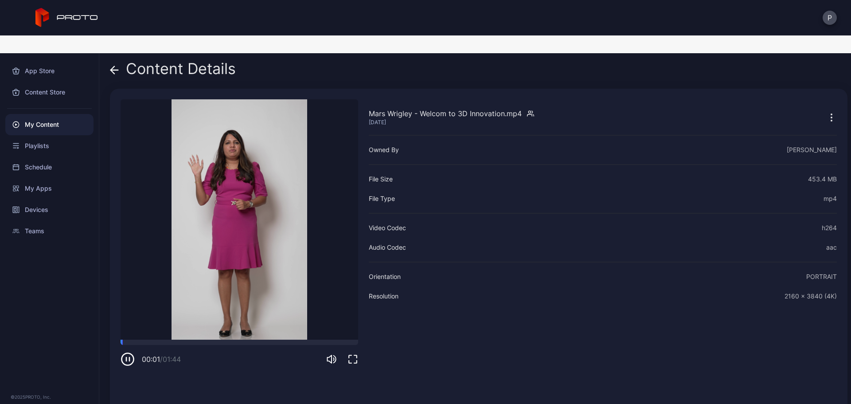
click at [126, 357] on icon "button" at bounding box center [126, 359] width 0 height 4
drag, startPoint x: 351, startPoint y: 340, endPoint x: 351, endPoint y: 393, distance: 53.6
click at [351, 354] on icon "button" at bounding box center [353, 359] width 11 height 11
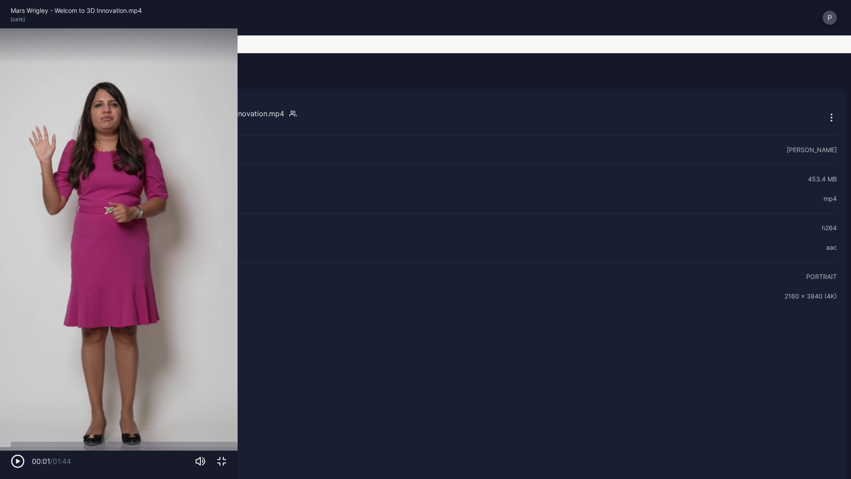
click at [238, 308] on video "Sorry, your browser doesn‘t support embedded videos" at bounding box center [119, 239] width 238 height 479
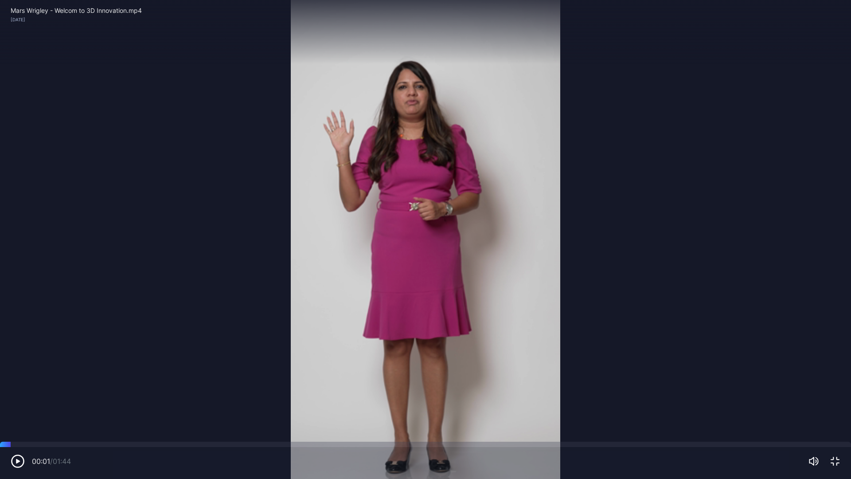
click at [133, 381] on video "Sorry, your browser doesn‘t support embedded videos" at bounding box center [425, 239] width 851 height 479
click at [23, 403] on icon "button" at bounding box center [18, 461] width 14 height 14
click at [270, 356] on video "Sorry, your browser doesn‘t support embedded videos" at bounding box center [425, 239] width 851 height 479
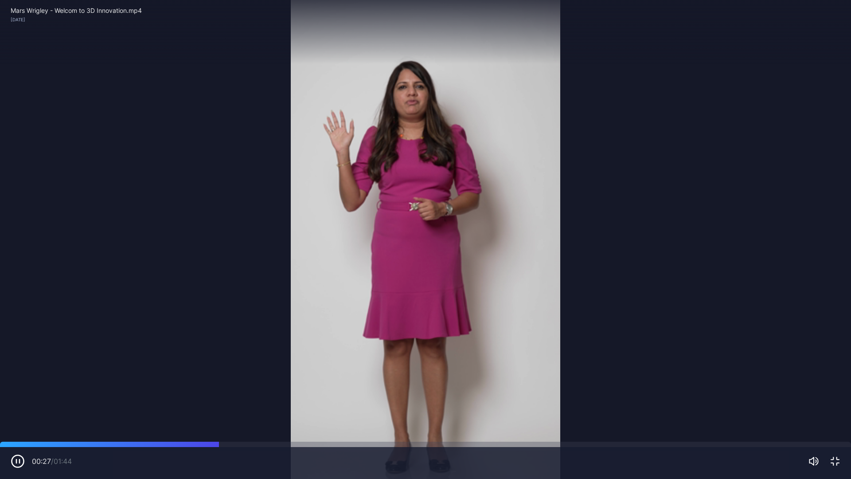
click at [839, 403] on icon "button" at bounding box center [835, 461] width 11 height 11
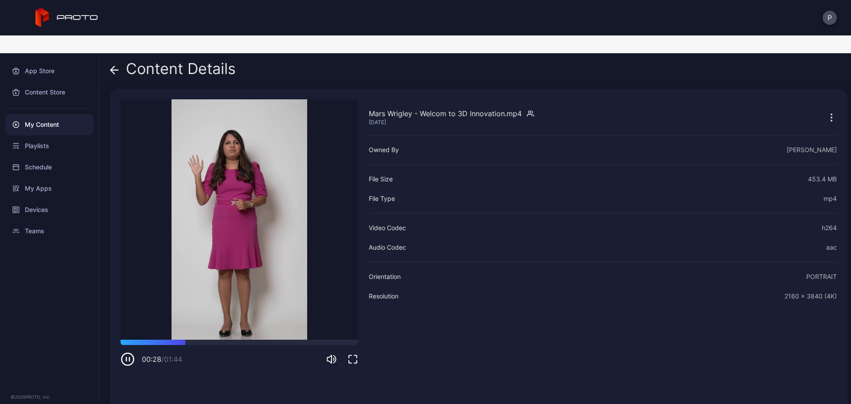
click at [129, 352] on icon "button" at bounding box center [128, 359] width 14 height 14
click at [79, 114] on div "My Content" at bounding box center [49, 124] width 88 height 21
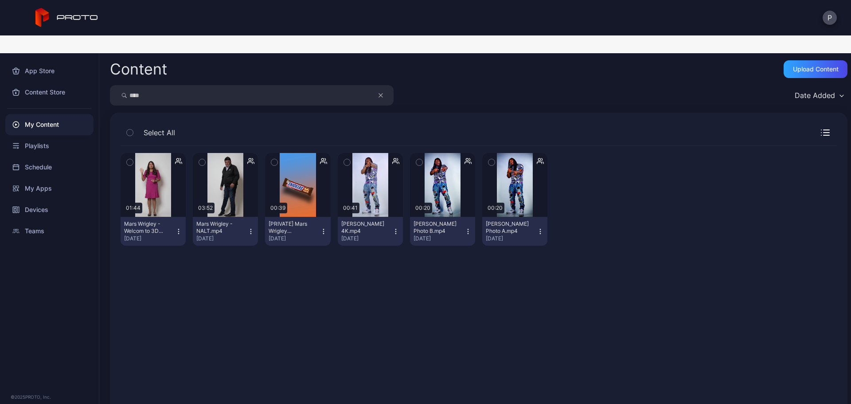
click at [382, 90] on icon "button" at bounding box center [381, 95] width 4 height 11
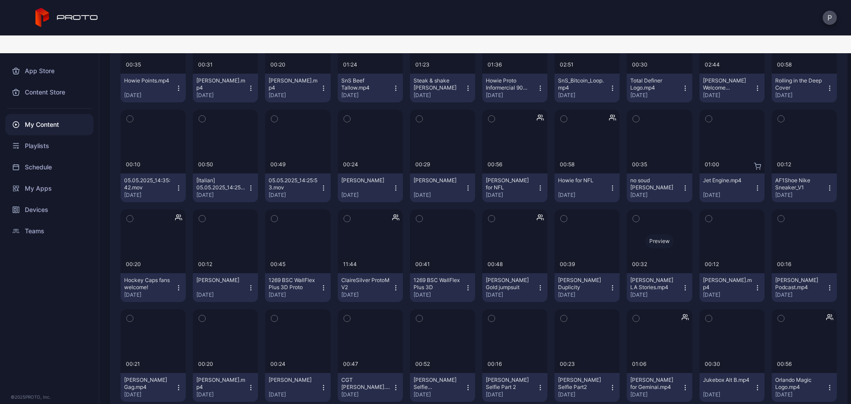
scroll to position [2246, 0]
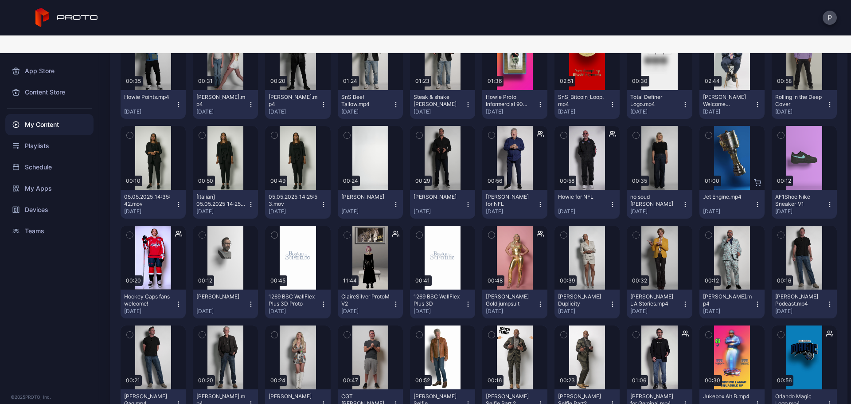
click at [754, 201] on icon "button" at bounding box center [757, 204] width 7 height 7
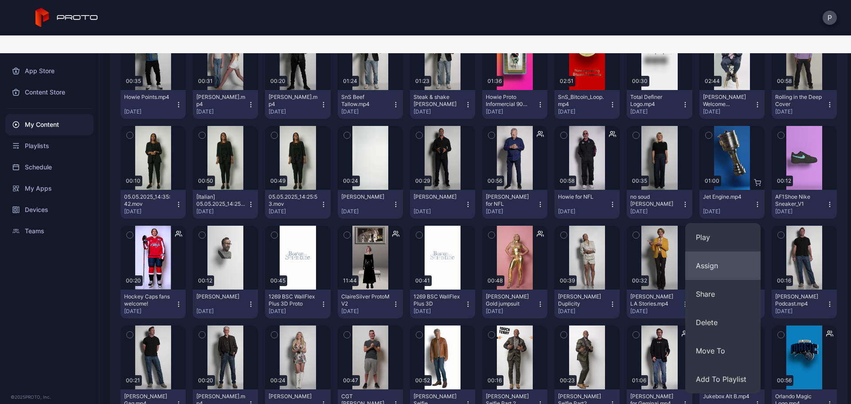
click at [712, 251] on button "Assign" at bounding box center [722, 265] width 75 height 28
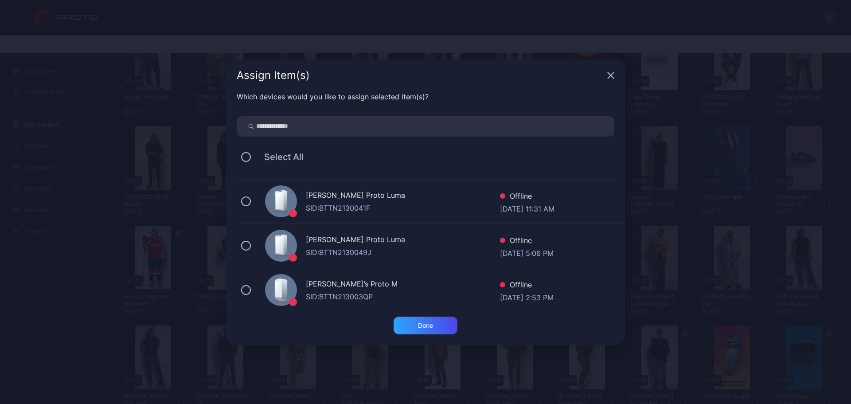
click at [401, 190] on div "[PERSON_NAME] Proto Luma" at bounding box center [403, 196] width 194 height 13
click at [422, 318] on div "Done" at bounding box center [426, 326] width 64 height 18
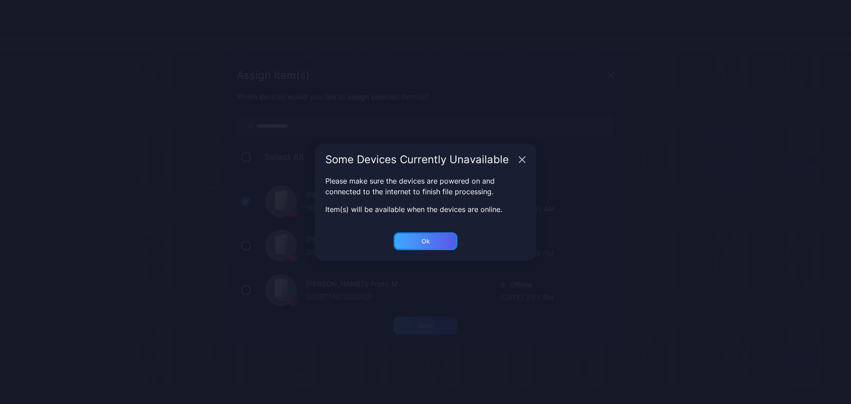
click at [443, 317] on div "Ok" at bounding box center [426, 326] width 64 height 18
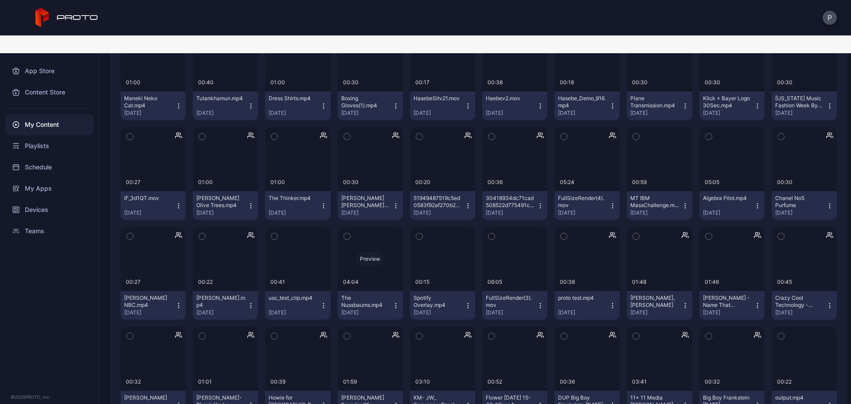
scroll to position [7753, 0]
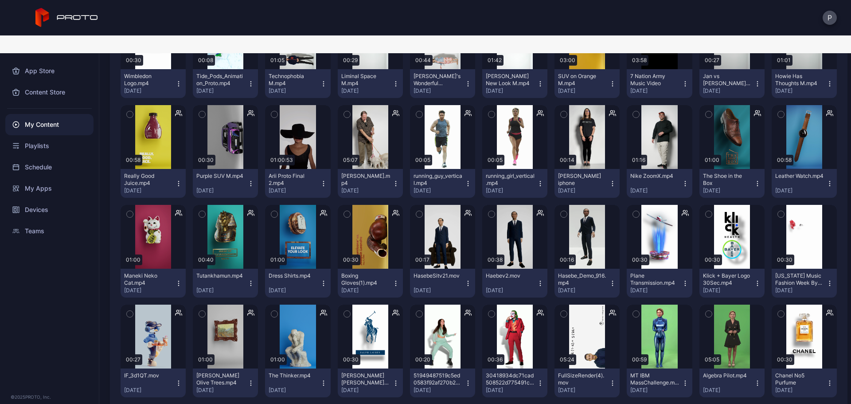
click at [826, 180] on icon "button" at bounding box center [829, 183] width 7 height 7
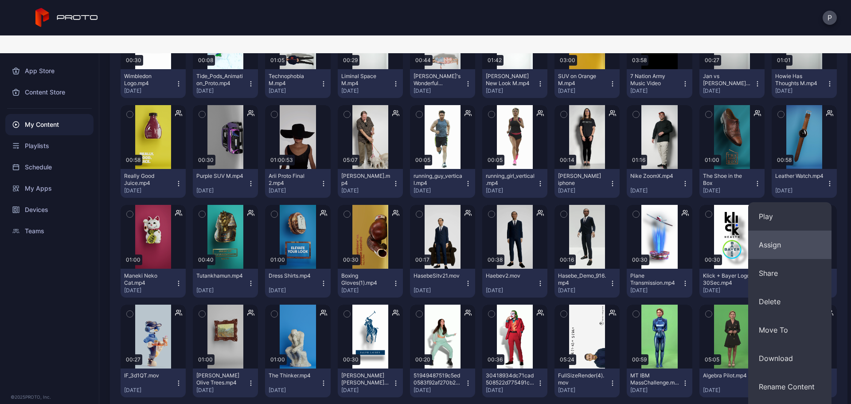
click at [789, 231] on button "Assign" at bounding box center [789, 245] width 83 height 28
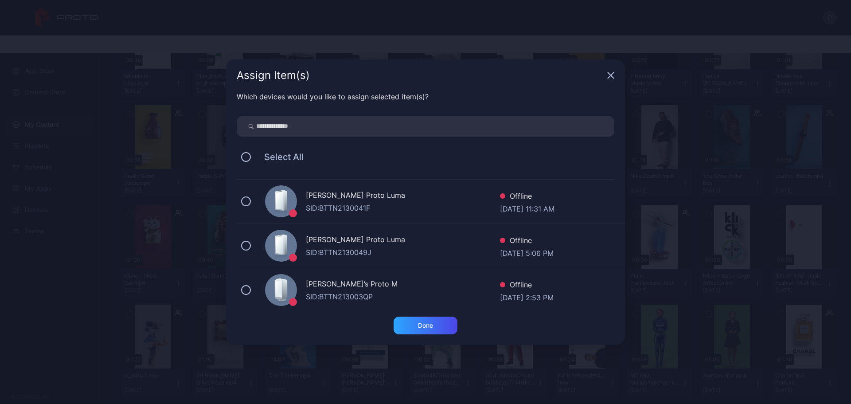
click at [341, 204] on div "SID: BTTN2130041F" at bounding box center [403, 208] width 194 height 11
click at [395, 318] on div "Done" at bounding box center [426, 326] width 64 height 18
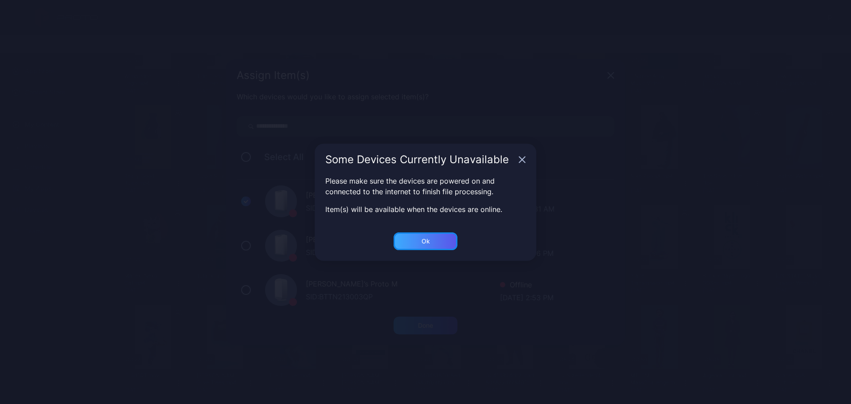
click at [419, 317] on div "Ok" at bounding box center [426, 326] width 64 height 18
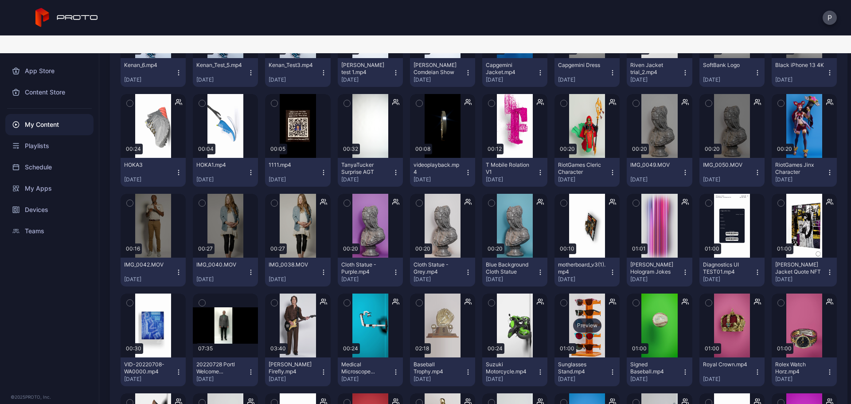
scroll to position [8758, 0]
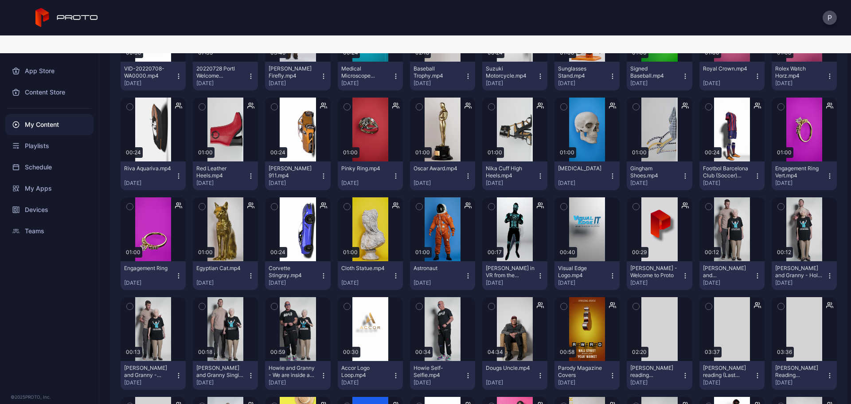
click at [826, 172] on icon "button" at bounding box center [829, 175] width 7 height 7
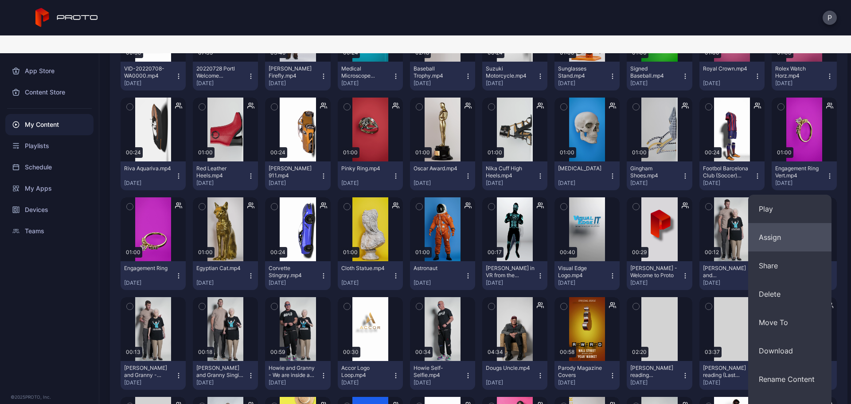
click at [795, 223] on button "Assign" at bounding box center [789, 237] width 83 height 28
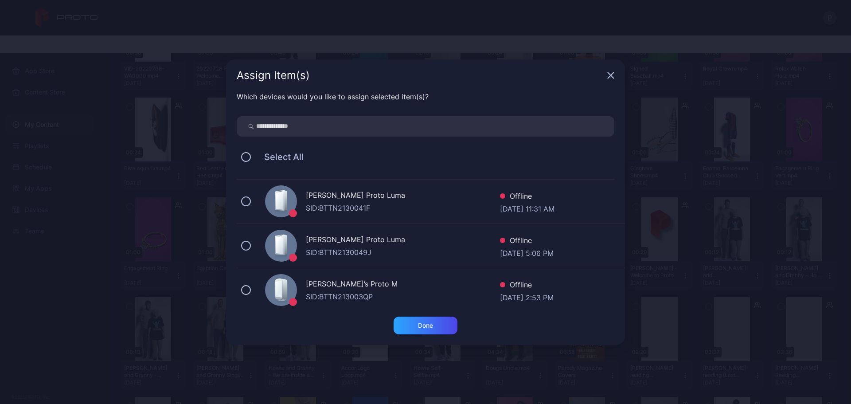
click at [360, 211] on div "SID: BTTN2130041F" at bounding box center [403, 208] width 194 height 11
click at [413, 318] on div "Done" at bounding box center [426, 326] width 64 height 18
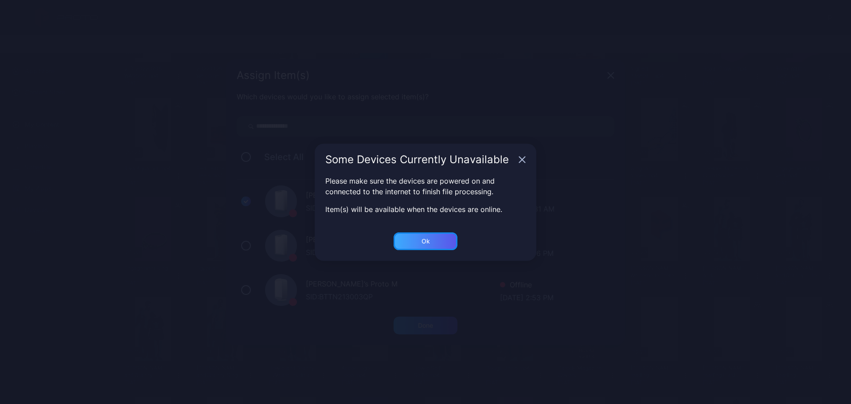
click at [447, 317] on div "Ok" at bounding box center [426, 326] width 64 height 18
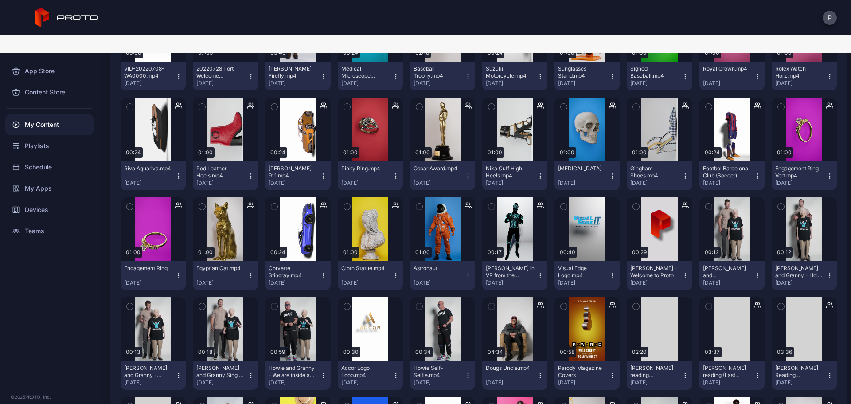
click at [465, 272] on icon "button" at bounding box center [468, 275] width 7 height 7
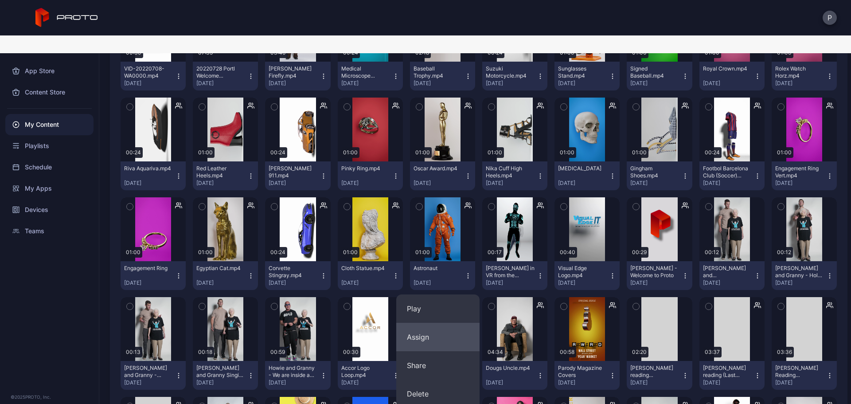
click at [450, 323] on button "Assign" at bounding box center [437, 337] width 83 height 28
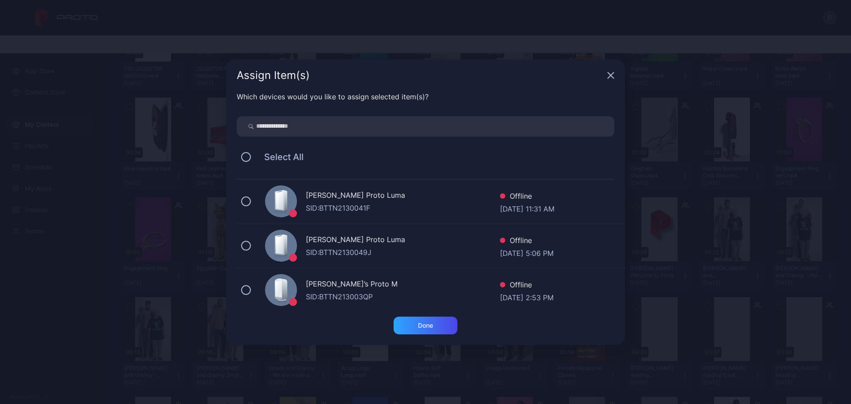
click at [411, 192] on div "[PERSON_NAME] Proto Luma" at bounding box center [403, 196] width 194 height 13
click at [434, 320] on div "Done" at bounding box center [426, 326] width 64 height 18
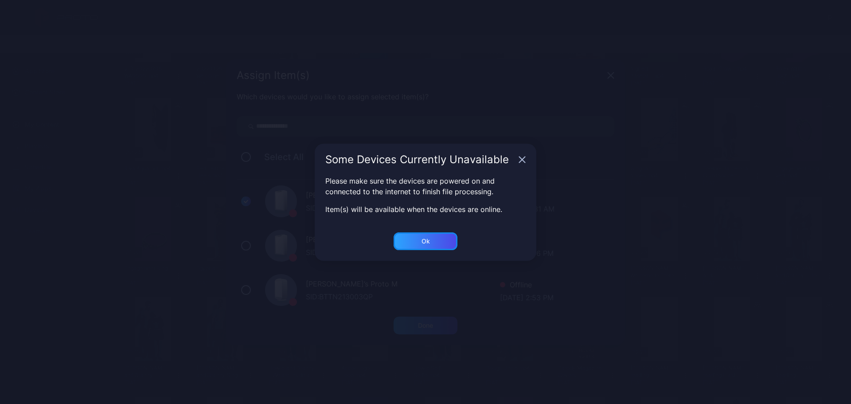
click at [446, 317] on div "Ok" at bounding box center [426, 326] width 64 height 18
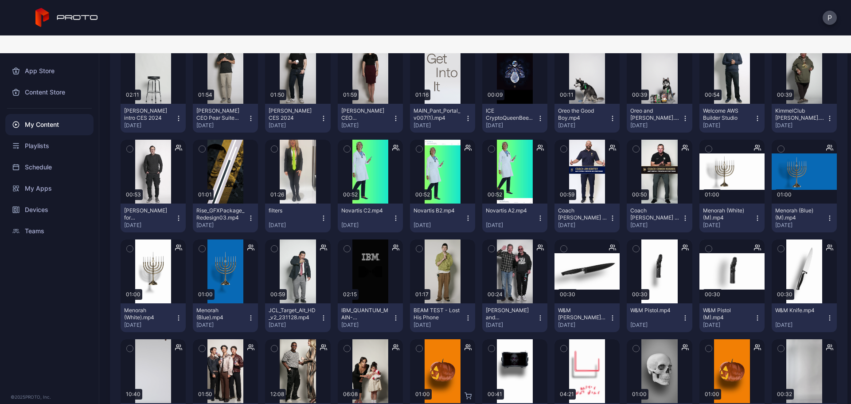
scroll to position [5219, 0]
